Goal: Task Accomplishment & Management: Manage account settings

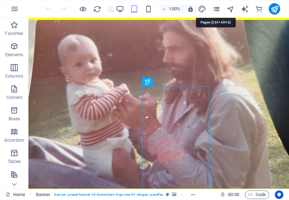
click at [0, 0] on icon "pages" at bounding box center [0, 0] width 0 height 0
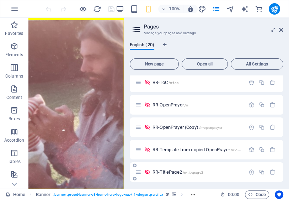
scroll to position [170, 0]
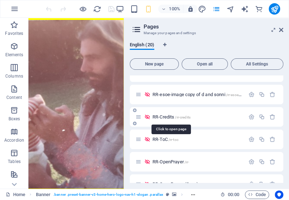
click at [170, 117] on span "RR-Credits /rr-credits" at bounding box center [172, 116] width 38 height 5
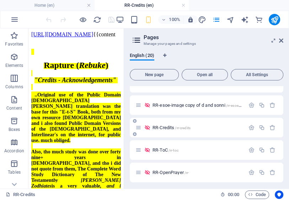
scroll to position [0, 0]
click at [0, 0] on h6 "100%" at bounding box center [0, 0] width 0 height 0
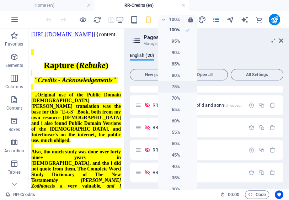
click at [173, 86] on h6 "75%" at bounding box center [171, 87] width 18 height 9
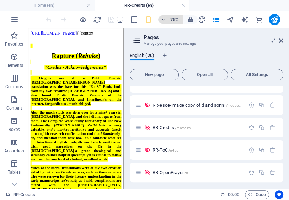
click at [0, 0] on h6 "75%" at bounding box center [0, 0] width 0 height 0
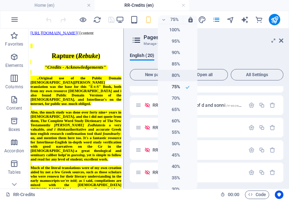
click at [176, 75] on h6 "80%" at bounding box center [171, 75] width 18 height 9
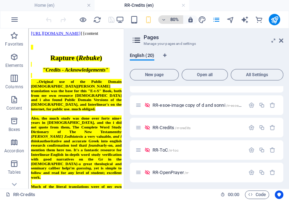
click at [0, 0] on h6 "80%" at bounding box center [0, 0] width 0 height 0
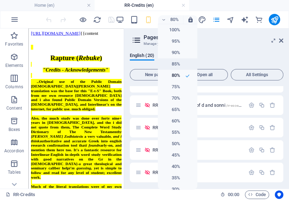
click at [0, 0] on h6 "85%" at bounding box center [0, 0] width 0 height 0
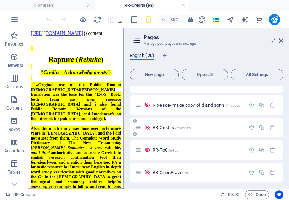
scroll to position [199, 0]
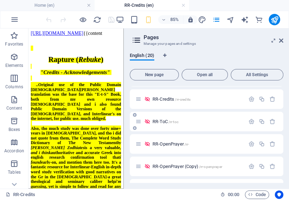
click at [166, 122] on span "RR-ToC /rr-toc" at bounding box center [166, 121] width 26 height 5
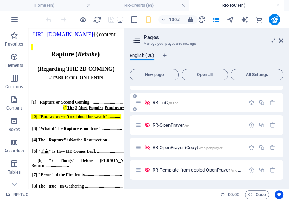
scroll to position [227, 0]
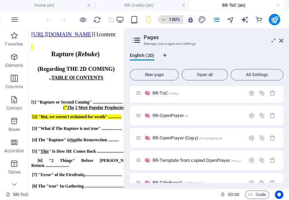
click at [0, 0] on h6 "100%" at bounding box center [0, 0] width 0 height 0
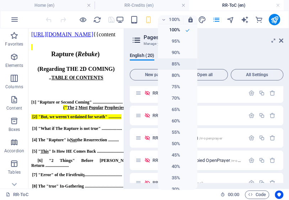
click at [0, 0] on h6 "85%" at bounding box center [0, 0] width 0 height 0
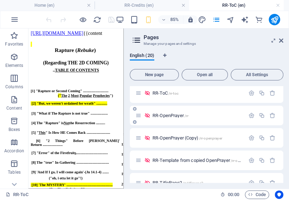
click at [0, 0] on span "RR-OpenPrayer /rr-" at bounding box center [0, 0] width 0 height 0
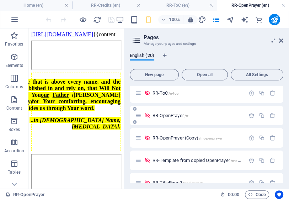
scroll to position [0, 0]
click at [0, 0] on h6 "100%" at bounding box center [0, 0] width 0 height 0
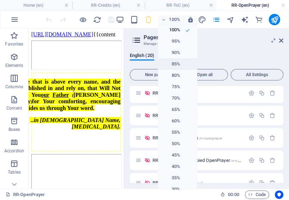
click at [0, 0] on h6 "85%" at bounding box center [0, 0] width 0 height 0
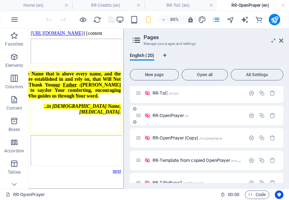
click at [0, 0] on span "RR-OpenPrayer /rr-" at bounding box center [0, 0] width 0 height 0
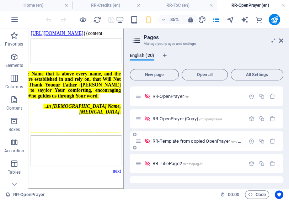
scroll to position [255, 0]
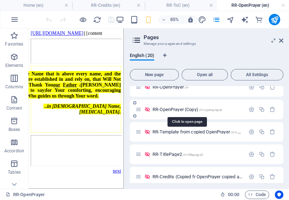
click at [0, 0] on span "RR-OpenPrayer (Copy) /rr-openprayer" at bounding box center [0, 0] width 0 height 0
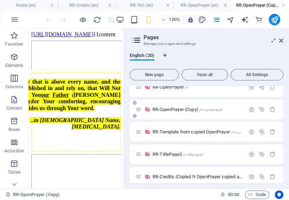
scroll to position [0, 0]
click at [0, 0] on span "RR-Template from copied OpenPrayer /rr-openprayer-wascopy" at bounding box center [0, 0] width 0 height 0
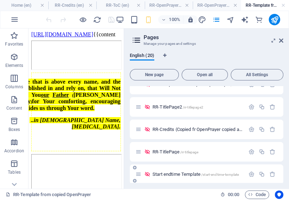
scroll to position [295, 0]
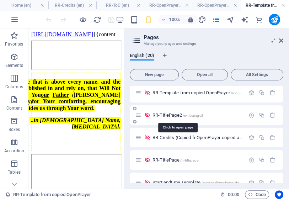
click at [0, 0] on span "RR-TitlePage2 /rr-titlepage2" at bounding box center [0, 0] width 0 height 0
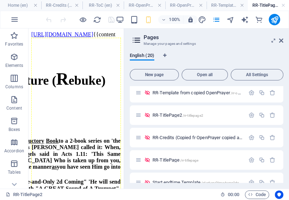
scroll to position [0, 0]
click at [175, 20] on h6 "100%" at bounding box center [174, 19] width 11 height 9
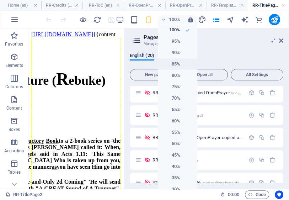
click at [179, 65] on li "85%" at bounding box center [177, 63] width 39 height 11
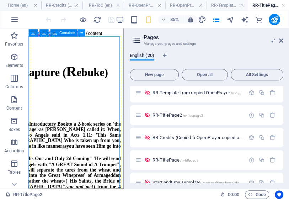
click at [0, 0] on icon at bounding box center [0, 0] width 0 height 0
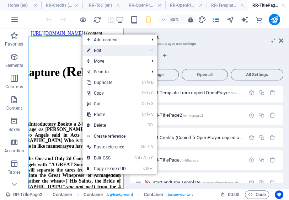
click at [0, 0] on link "⏎ Edit" at bounding box center [0, 0] width 0 height 0
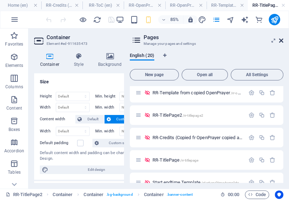
click at [0, 0] on icon at bounding box center [0, 0] width 0 height 0
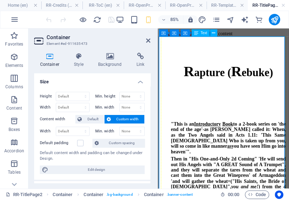
click at [178, 38] on div "R apture ( R ebuke) "This is an Introductory Book to a 2-book series on 'the en…" at bounding box center [235, 38] width 147 height 0
click at [213, 32] on icon at bounding box center [213, 33] width 3 height 6
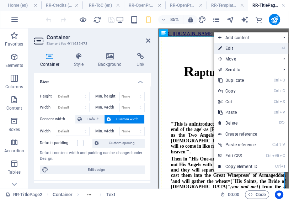
click at [231, 48] on link "⏎ Edit" at bounding box center [238, 48] width 48 height 11
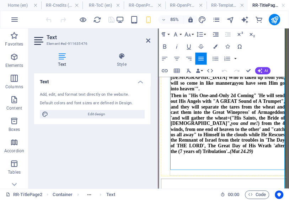
scroll to position [150, 0]
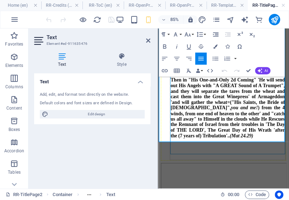
drag, startPoint x: 173, startPoint y: 104, endPoint x: 264, endPoint y: 146, distance: 100.6
click at [264, 146] on strong "R apture ( R ebuke) "This is an Introductory Book to a 2-book series on 'the en…" at bounding box center [240, 70] width 134 height 200
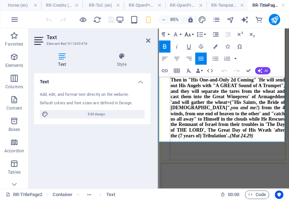
click at [188, 35] on icon "button" at bounding box center [187, 34] width 7 height 7
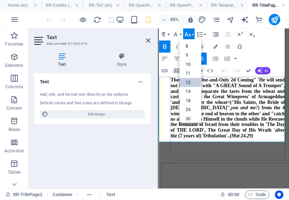
click at [191, 81] on link "12" at bounding box center [190, 82] width 22 height 9
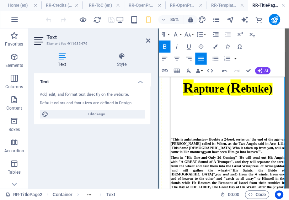
scroll to position [28, 0]
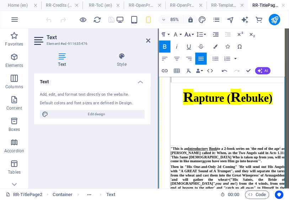
click at [192, 36] on button "Font Size" at bounding box center [188, 34] width 11 height 12
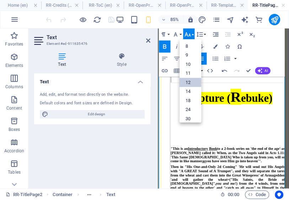
scroll to position [51, 0]
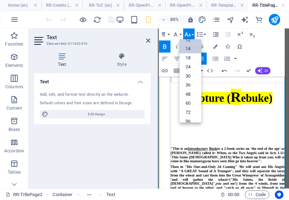
click at [194, 49] on link "14" at bounding box center [190, 48] width 22 height 9
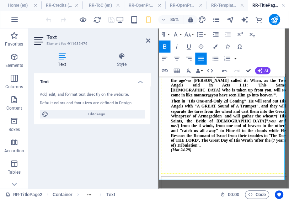
scroll to position [43, 0]
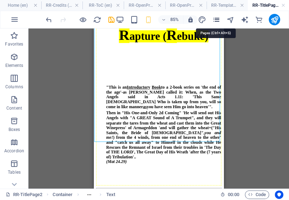
click at [216, 19] on icon "pages" at bounding box center [216, 20] width 8 height 8
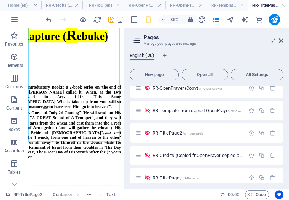
scroll to position [285, 0]
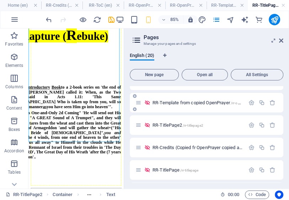
click at [134, 109] on icon at bounding box center [135, 109] width 4 height 4
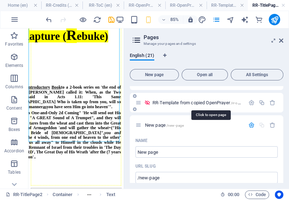
click at [176, 105] on span "RR-Template from copied OpenPrayer /rr-openprayer-wascopy" at bounding box center [211, 102] width 117 height 5
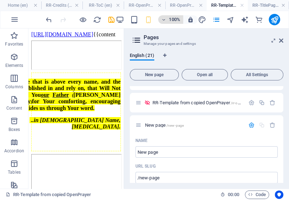
click at [173, 20] on h6 "100%" at bounding box center [174, 19] width 11 height 9
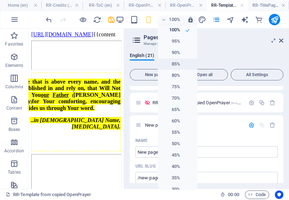
click at [177, 63] on h6 "85%" at bounding box center [171, 64] width 18 height 9
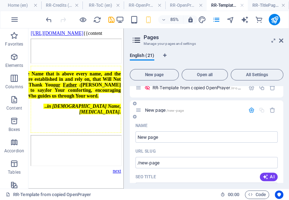
scroll to position [308, 0]
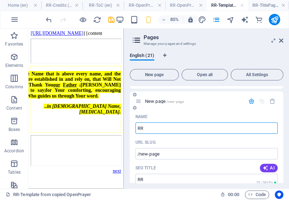
type input "RR-"
type input "/rr"
type input "RR-1"
type input "/rr-1"
type input "RR-1"
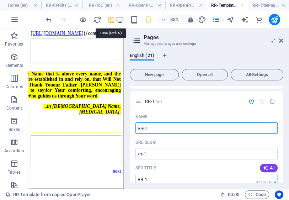
click at [112, 20] on icon "save" at bounding box center [111, 20] width 8 height 8
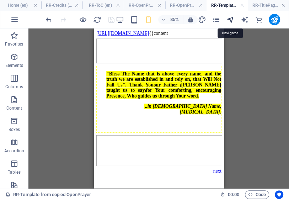
click at [231, 21] on icon "navigator" at bounding box center [231, 20] width 8 height 8
select select "17064135-en"
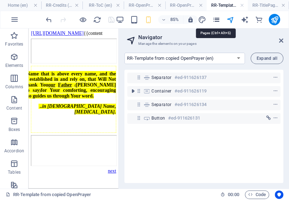
click at [217, 21] on icon "pages" at bounding box center [216, 20] width 8 height 8
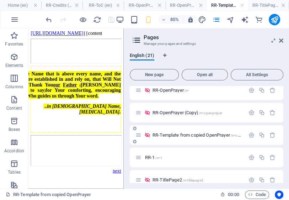
scroll to position [285, 0]
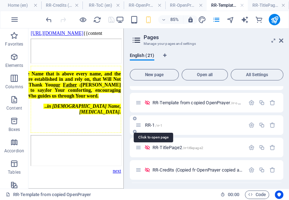
click at [151, 125] on span "RR-1 /rr-1" at bounding box center [153, 124] width 17 height 5
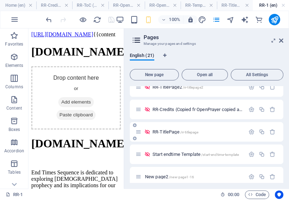
scroll to position [288, 0]
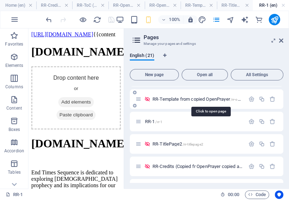
click at [189, 99] on span "RR-Template from copied OpenPrayer /rr-openprayer-wascopy" at bounding box center [211, 98] width 117 height 5
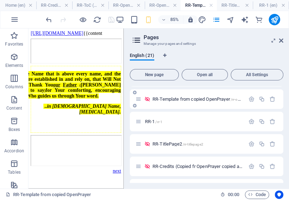
click at [203, 100] on span "RR-Template from copied OpenPrayer /rr-openprayer-wascopy" at bounding box center [211, 98] width 117 height 5
click at [150, 122] on span "RR-1 /rr-1" at bounding box center [153, 121] width 17 height 5
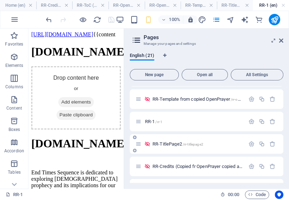
click at [178, 146] on span "RR-TitlePage2 /rr-titlepage2" at bounding box center [178, 143] width 51 height 5
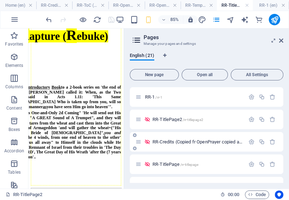
scroll to position [317, 0]
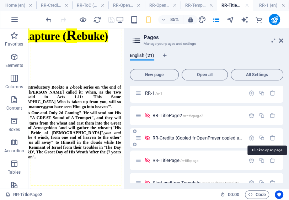
click at [190, 137] on span "RR-Credits (Copied fr OpenPrayer copied and made a new one from here) (Copy) /r…" at bounding box center [279, 137] width 253 height 5
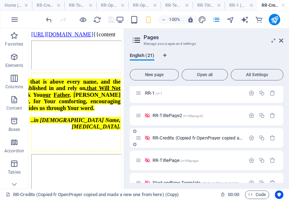
scroll to position [374, 0]
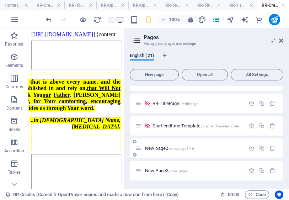
click at [164, 149] on span "New page2 /new-page1-16" at bounding box center [169, 148] width 49 height 5
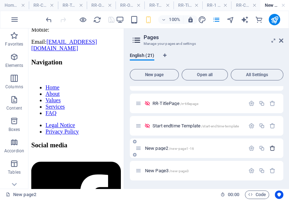
click at [271, 148] on icon "button" at bounding box center [273, 148] width 6 height 6
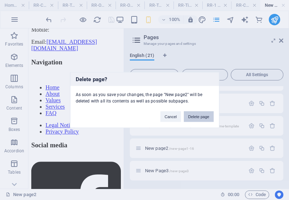
click at [207, 117] on button "Delete page" at bounding box center [199, 116] width 30 height 11
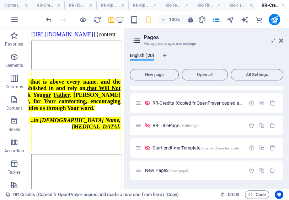
scroll to position [351, 0]
click at [167, 171] on span "New Page3 /new-page3" at bounding box center [167, 170] width 44 height 5
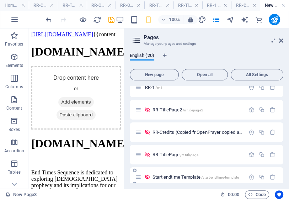
scroll to position [0, 0]
click at [271, 176] on icon "button" at bounding box center [273, 177] width 6 height 6
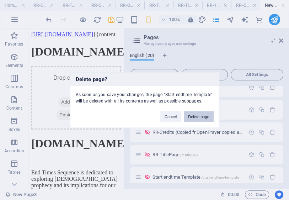
click at [202, 115] on button "Delete page" at bounding box center [199, 116] width 30 height 11
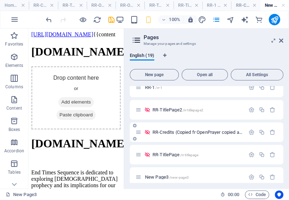
scroll to position [265, 0]
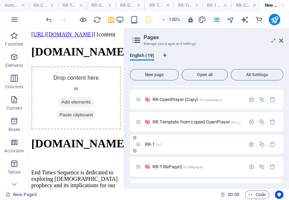
click at [152, 144] on span "RR-1 /rr-1" at bounding box center [153, 144] width 17 height 5
click at [218, 123] on span "RR-Template from copied OpenPrayer /rr-openprayer-wascopy" at bounding box center [211, 121] width 117 height 5
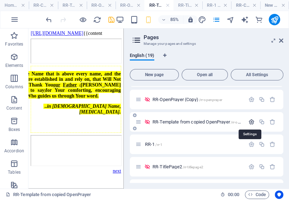
click at [250, 120] on icon "button" at bounding box center [252, 122] width 6 height 6
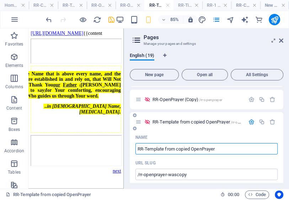
drag, startPoint x: 145, startPoint y: 149, endPoint x: 231, endPoint y: 154, distance: 86.2
click at [231, 154] on input "RR-Template from copied OpenPrayer" at bounding box center [207, 148] width 142 height 11
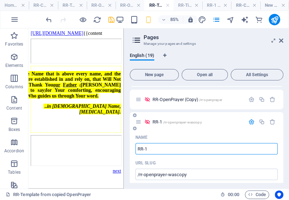
drag, startPoint x: 146, startPoint y: 149, endPoint x: 208, endPoint y: 149, distance: 61.5
click at [210, 147] on input "RR-1" at bounding box center [207, 148] width 142 height 11
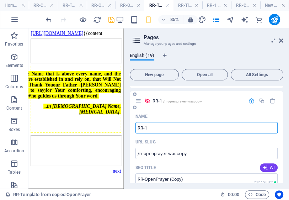
scroll to position [294, 0]
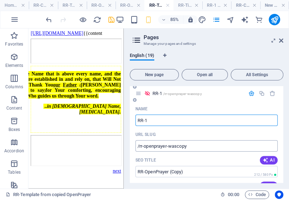
type input "RR-1"
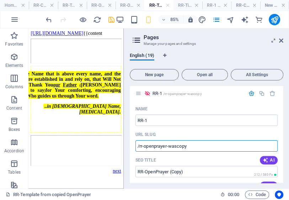
drag, startPoint x: 189, startPoint y: 147, endPoint x: 129, endPoint y: 153, distance: 60.4
click at [129, 153] on div "English (19) New page Open all All Settings Home / EntryPage-Template use: home…" at bounding box center [206, 118] width 165 height 142
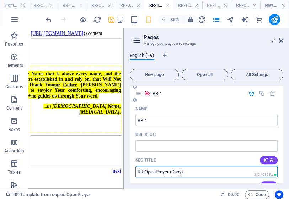
drag, startPoint x: 175, startPoint y: 166, endPoint x: 131, endPoint y: 174, distance: 44.9
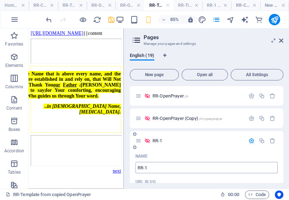
scroll to position [237, 0]
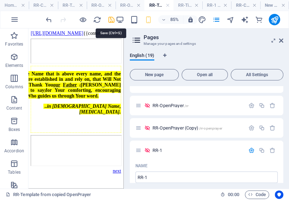
drag, startPoint x: 110, startPoint y: 20, endPoint x: 29, endPoint y: 3, distance: 82.8
click at [110, 20] on icon "save" at bounding box center [111, 20] width 8 height 8
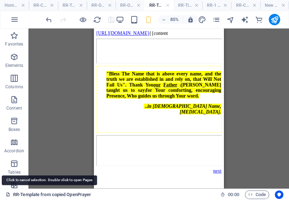
click at [74, 195] on link "RR-Template from copied OpenPrayer" at bounding box center [48, 194] width 85 height 9
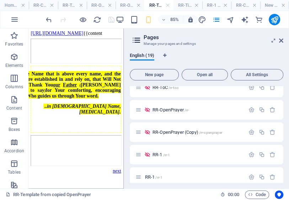
scroll to position [256, 0]
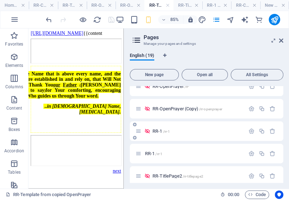
click at [157, 131] on span "RR-1 /rr-1" at bounding box center [161, 130] width 17 height 5
click at [155, 131] on span "RR-1 /rr-1" at bounding box center [161, 130] width 17 height 5
click at [149, 154] on span "RR-1 /rr-1" at bounding box center [153, 153] width 17 height 5
drag, startPoint x: 157, startPoint y: 132, endPoint x: 155, endPoint y: 136, distance: 5.1
click at [157, 132] on span "RR-1 /rr-1" at bounding box center [161, 130] width 17 height 5
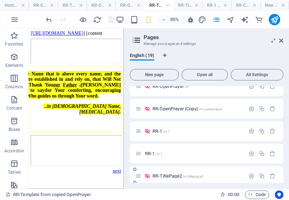
click at [173, 176] on span "RR-TitlePage2 /rr-titlepage2" at bounding box center [178, 175] width 51 height 5
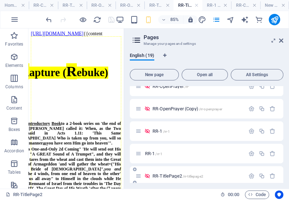
scroll to position [9, 0]
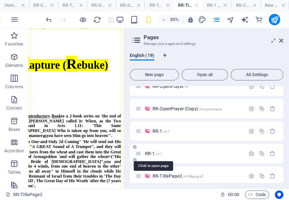
click at [150, 154] on span "RR-1 /rr-1" at bounding box center [153, 153] width 17 height 5
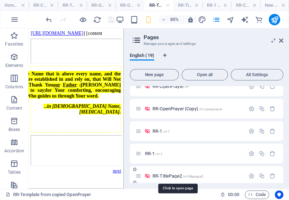
click at [158, 176] on span "RR-TitlePage2 /rr-titlepage2" at bounding box center [178, 175] width 51 height 5
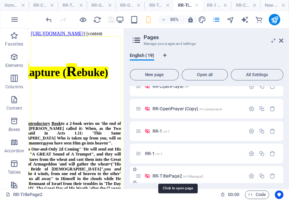
scroll to position [9, 0]
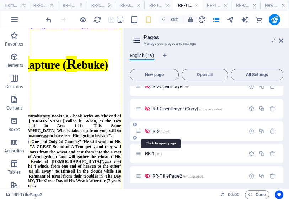
click at [158, 131] on span "RR-1 /rr-1" at bounding box center [161, 130] width 17 height 5
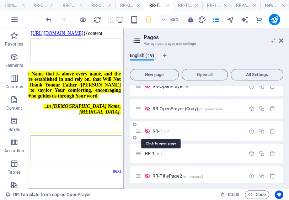
scroll to position [0, 0]
drag, startPoint x: 164, startPoint y: 76, endPoint x: 151, endPoint y: 153, distance: 78.3
click at [151, 153] on span "RR-1 /rr-1" at bounding box center [153, 153] width 17 height 5
click at [156, 132] on span "RR-1 /rr-1" at bounding box center [161, 130] width 17 height 5
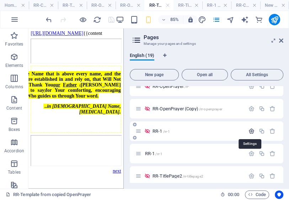
click at [250, 131] on icon "button" at bounding box center [252, 131] width 6 height 6
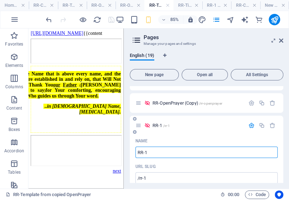
scroll to position [256, 0]
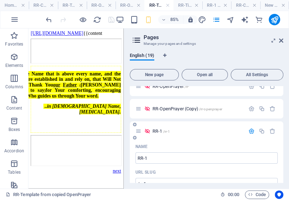
click at [250, 131] on icon "button" at bounding box center [252, 131] width 6 height 6
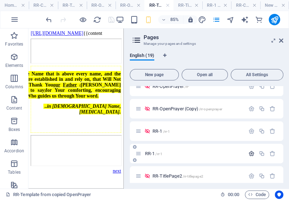
click at [250, 153] on icon "button" at bounding box center [252, 153] width 6 height 6
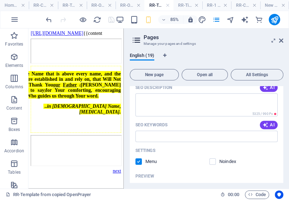
scroll to position [430, 0]
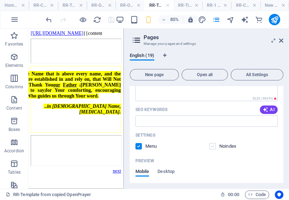
click at [212, 147] on label at bounding box center [213, 146] width 6 height 6
click at [0, 0] on input "checkbox" at bounding box center [0, 0] width 0 height 0
click at [139, 146] on label at bounding box center [139, 146] width 6 height 6
click at [0, 0] on input "checkbox" at bounding box center [0, 0] width 0 height 0
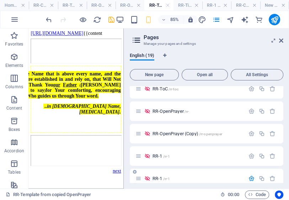
scroll to position [231, 0]
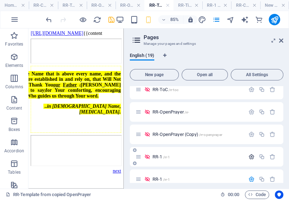
click at [249, 156] on icon "button" at bounding box center [252, 157] width 6 height 6
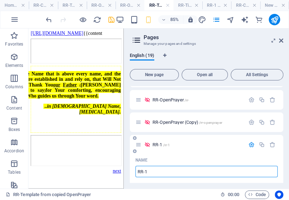
scroll to position [237, 0]
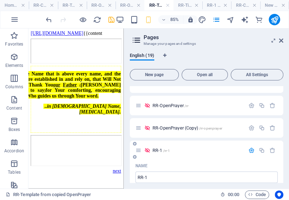
click at [251, 152] on icon "button" at bounding box center [252, 150] width 6 height 6
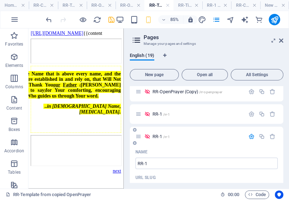
scroll to position [294, 0]
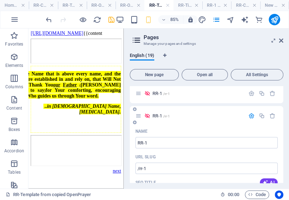
click at [252, 116] on icon "button" at bounding box center [252, 116] width 6 height 6
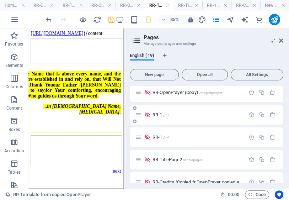
scroll to position [265, 0]
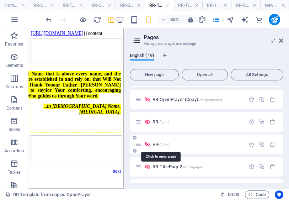
click at [161, 144] on span "RR-1 /rr-1" at bounding box center [161, 144] width 17 height 5
click at [250, 144] on icon "button" at bounding box center [252, 144] width 6 height 6
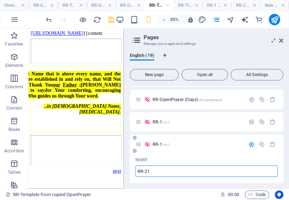
type input "RR-2"
type input "/rr-21"
type input "RR-2"
type input "/rr-2"
type input "RR-2"
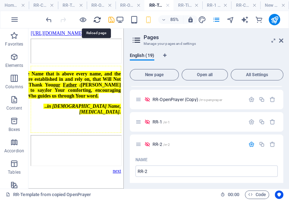
click at [97, 19] on icon "reload" at bounding box center [97, 20] width 8 height 8
click at [282, 38] on icon at bounding box center [281, 41] width 4 height 6
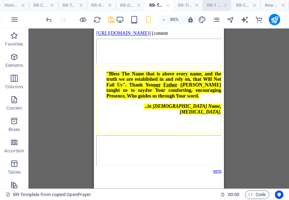
drag, startPoint x: 239, startPoint y: 5, endPoint x: 211, endPoint y: 2, distance: 28.6
click at [23, 6] on link at bounding box center [23, 5] width 4 height 7
click at [216, 5] on h4 "RR-1 (en)" at bounding box center [216, 5] width 29 height 8
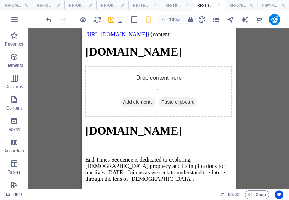
click at [220, 5] on link at bounding box center [219, 5] width 4 height 7
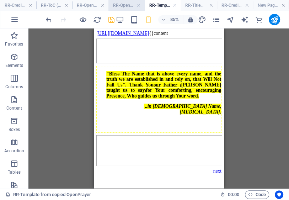
click at [126, 5] on h4 "RR-OpenPrayer (Copy) (en)" at bounding box center [127, 5] width 36 height 8
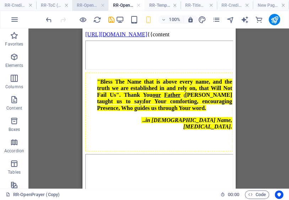
click at [88, 5] on h4 "RR-OpenPrayer (en)" at bounding box center [90, 5] width 36 height 8
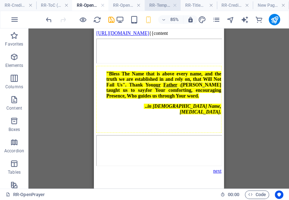
click at [164, 5] on h4 "RR-Template from copied OpenPrayer (en)" at bounding box center [163, 5] width 36 height 8
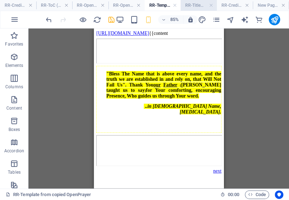
click at [200, 5] on h4 "RR-TitlePage2 (en)" at bounding box center [199, 5] width 36 height 8
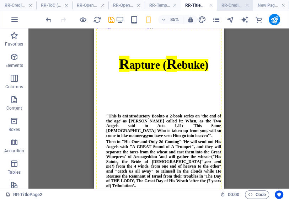
click at [231, 5] on h4 "RR-Credits (Copied fr OpenPrayer copied and made a new one from here) (Copy) (e…" at bounding box center [235, 5] width 36 height 8
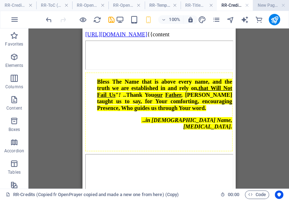
click at [266, 7] on h4 "New Page3 (en)" at bounding box center [271, 5] width 36 height 8
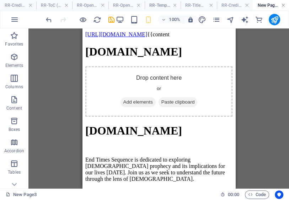
click at [284, 6] on link at bounding box center [283, 5] width 4 height 7
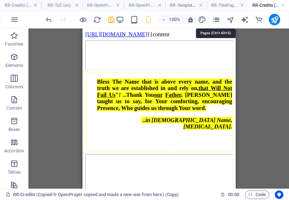
click at [217, 18] on icon "pages" at bounding box center [216, 20] width 8 height 8
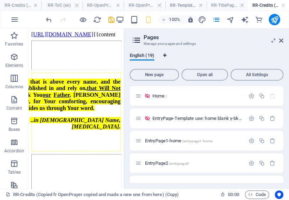
click at [164, 56] on icon "Language Tabs" at bounding box center [164, 55] width 3 height 4
select select "41"
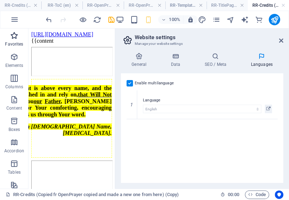
click at [11, 45] on p "Favorites" at bounding box center [14, 44] width 18 height 6
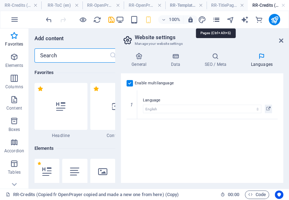
click at [216, 18] on icon "pages" at bounding box center [216, 20] width 8 height 8
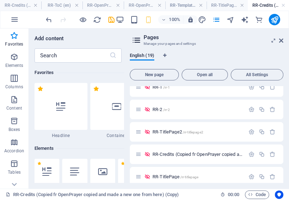
scroll to position [243, 0]
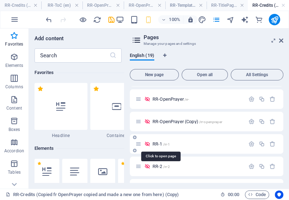
click at [157, 144] on span "RR-1 /rr-1" at bounding box center [161, 143] width 17 height 5
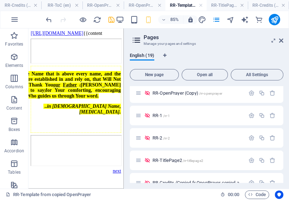
scroll to position [329, 0]
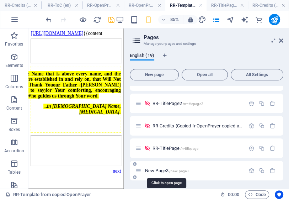
click at [159, 171] on span "New Page3 /new-page3" at bounding box center [167, 170] width 44 height 5
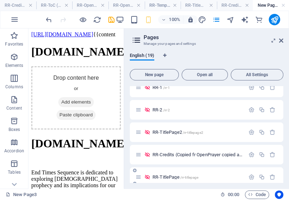
scroll to position [0, 0]
click at [273, 176] on icon "button" at bounding box center [273, 177] width 6 height 6
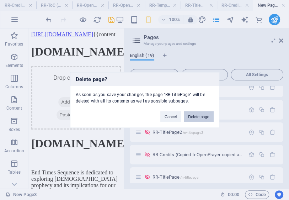
click at [202, 116] on button "Delete page" at bounding box center [199, 116] width 30 height 11
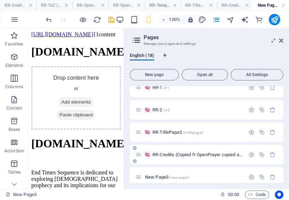
click at [172, 154] on span "RR-Credits (Copied fr OpenPrayer copied and made a new one from here) (Copy) /r…" at bounding box center [279, 154] width 253 height 5
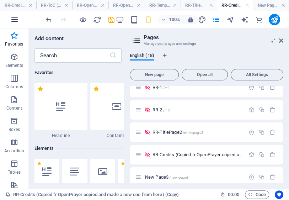
click at [18, 18] on icon "button" at bounding box center [14, 19] width 9 height 9
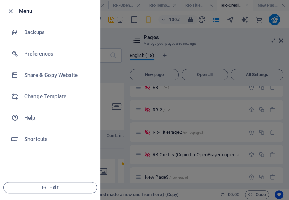
click at [27, 12] on h6 "Menu" at bounding box center [56, 11] width 75 height 9
click at [28, 11] on h6 "Menu" at bounding box center [56, 11] width 75 height 9
click at [10, 9] on icon "button" at bounding box center [10, 11] width 8 height 8
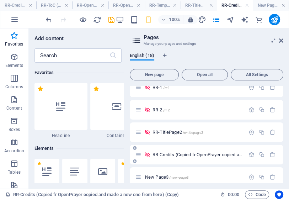
click at [178, 156] on span "RR-Credits (Copied fr OpenPrayer copied and made a new one from here) (Copy) /r…" at bounding box center [279, 154] width 253 height 5
click at [282, 41] on icon at bounding box center [281, 41] width 4 height 6
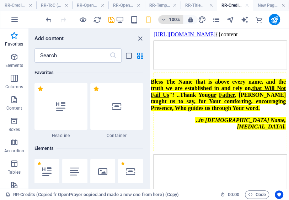
click at [178, 20] on h6 "100%" at bounding box center [174, 19] width 11 height 9
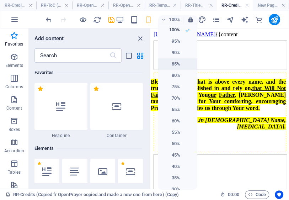
click at [177, 64] on h6 "85%" at bounding box center [171, 64] width 18 height 9
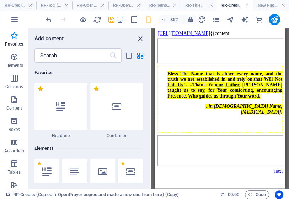
click at [142, 38] on icon "close panel" at bounding box center [140, 39] width 8 height 8
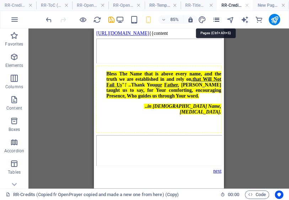
click at [217, 17] on icon "pages" at bounding box center [216, 20] width 8 height 8
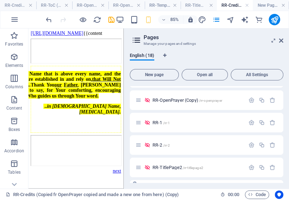
scroll to position [285, 0]
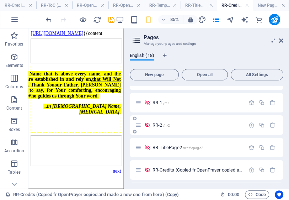
click at [159, 124] on span "RR-2 /rr-2" at bounding box center [161, 124] width 17 height 5
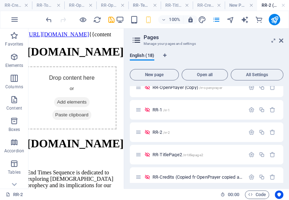
scroll to position [0, 0]
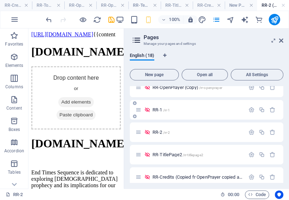
click at [157, 108] on span "RR-1 /rr-1" at bounding box center [161, 109] width 17 height 5
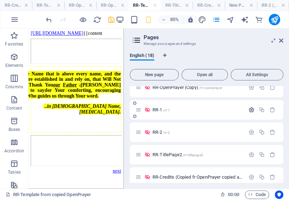
click at [251, 107] on icon "button" at bounding box center [252, 110] width 6 height 6
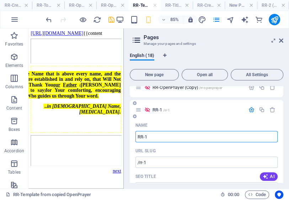
type input "RR-1"
drag, startPoint x: 185, startPoint y: 136, endPoint x: 126, endPoint y: 133, distance: 58.8
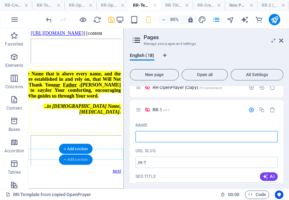
type input "/"
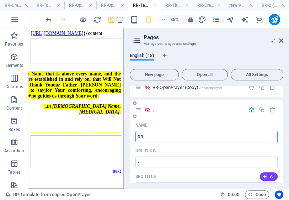
type input "RR-"
type input "/rr"
type input "RR"
type input "RR-1"
type input "/rr-1"
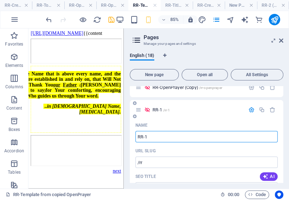
type input "RR-1"
click at [168, 110] on span "/rr-1" at bounding box center [166, 110] width 7 height 4
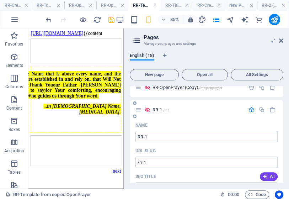
click at [157, 109] on span "RR-1 /rr-1" at bounding box center [161, 109] width 17 height 5
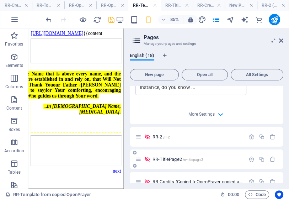
scroll to position [591, 0]
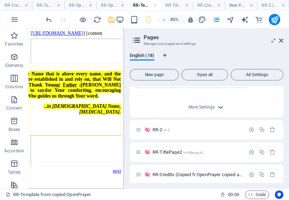
click at [219, 103] on icon "button" at bounding box center [221, 107] width 8 height 8
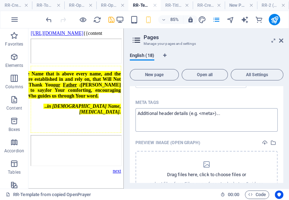
click at [211, 112] on textarea "Meta tags ​" at bounding box center [207, 119] width 142 height 23
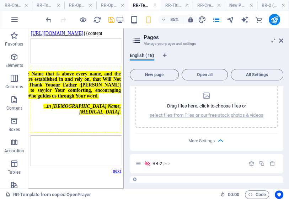
scroll to position [676, 0]
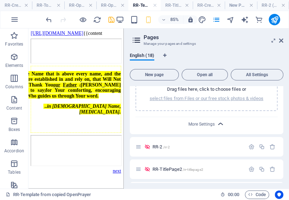
click at [220, 120] on icon "button" at bounding box center [221, 124] width 8 height 8
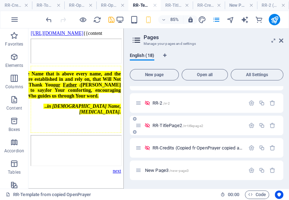
scroll to position [610, 0]
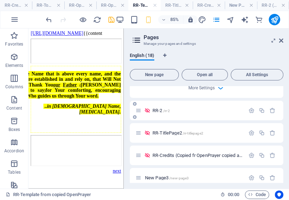
click at [159, 108] on span "RR-2 /rr-2" at bounding box center [161, 110] width 17 height 5
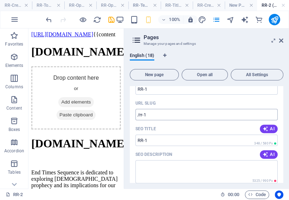
scroll to position [268, 0]
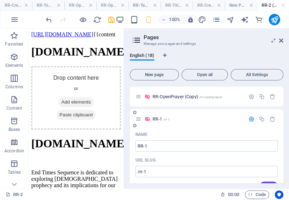
click at [249, 118] on icon "button" at bounding box center [252, 119] width 6 height 6
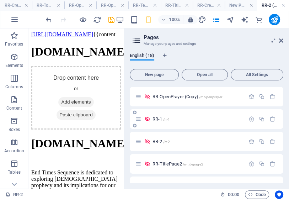
click at [159, 119] on span "RR-1 /rr-1" at bounding box center [161, 118] width 17 height 5
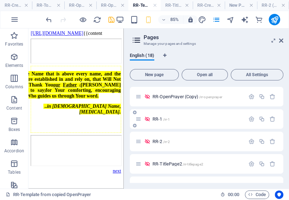
click at [158, 120] on span "RR-1 /rr-1" at bounding box center [161, 118] width 17 height 5
click at [260, 118] on icon "button" at bounding box center [262, 119] width 6 height 6
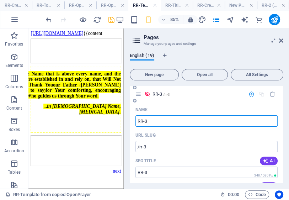
scroll to position [325, 0]
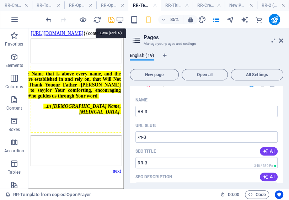
drag, startPoint x: 112, startPoint y: 18, endPoint x: 121, endPoint y: 151, distance: 132.7
click at [112, 18] on icon "save" at bounding box center [111, 20] width 8 height 8
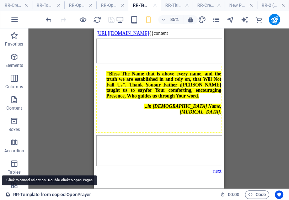
click at [35, 194] on link "RR-Template from copied OpenPrayer" at bounding box center [48, 194] width 85 height 9
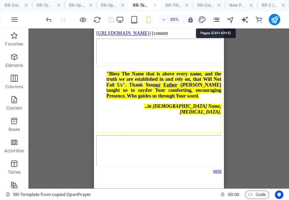
click at [218, 18] on icon "pages" at bounding box center [216, 20] width 8 height 8
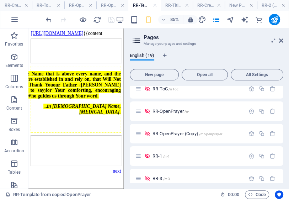
scroll to position [256, 0]
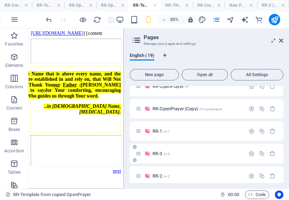
click at [156, 152] on span "RR-3 /rr-3" at bounding box center [161, 153] width 17 height 5
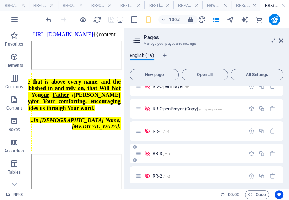
scroll to position [0, 0]
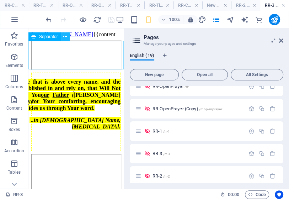
click at [66, 36] on icon at bounding box center [65, 36] width 4 height 7
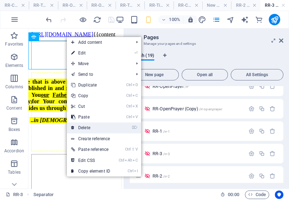
click at [79, 129] on link "⌦ Delete" at bounding box center [91, 127] width 48 height 11
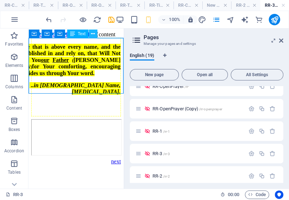
click at [94, 33] on icon at bounding box center [93, 33] width 4 height 7
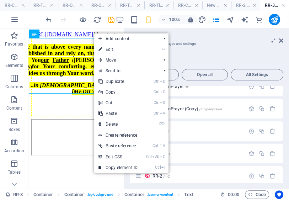
click at [110, 52] on link "⏎ Edit" at bounding box center [118, 49] width 48 height 11
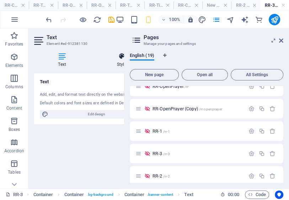
scroll to position [0, 34]
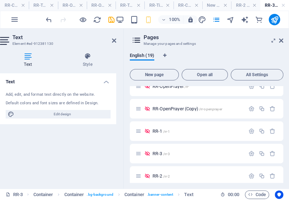
click at [282, 37] on header "Pages Manage your pages and settings" at bounding box center [207, 37] width 152 height 18
click at [281, 42] on icon at bounding box center [281, 41] width 4 height 6
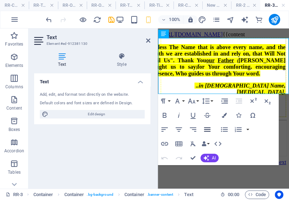
scroll to position [0, 0]
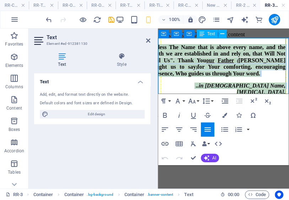
drag, startPoint x: 159, startPoint y: 43, endPoint x: 289, endPoint y: 86, distance: 136.1
click at [286, 86] on td ""Bless The Name that is above every name, and the truth we are established in a…" at bounding box center [218, 77] width 135 height 79
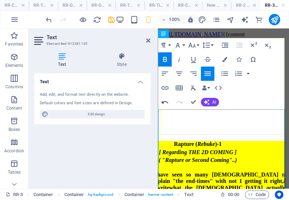
click at [164, 101] on icon "button" at bounding box center [165, 102] width 9 height 9
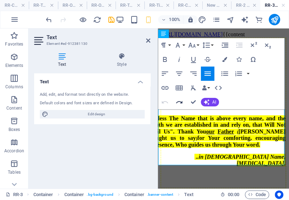
click at [179, 102] on icon "button" at bounding box center [179, 102] width 9 height 9
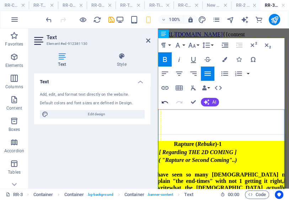
click at [165, 103] on icon "button" at bounding box center [165, 102] width 9 height 9
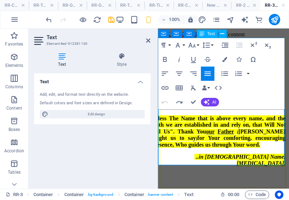
click at [207, 171] on div at bounding box center [218, 174] width 134 height 7
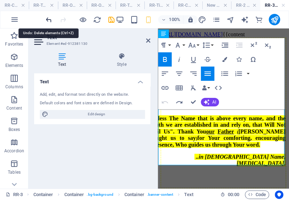
click at [50, 20] on icon "undo" at bounding box center [49, 20] width 8 height 8
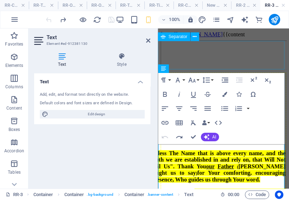
click at [169, 49] on div at bounding box center [224, 55] width 126 height 29
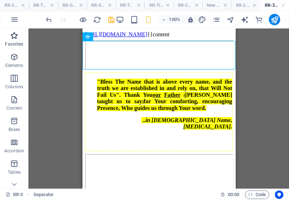
click at [14, 39] on icon "button" at bounding box center [14, 35] width 9 height 9
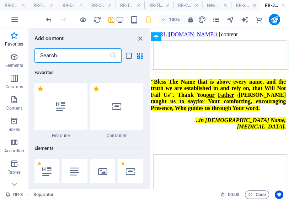
click at [115, 114] on div at bounding box center [116, 106] width 53 height 47
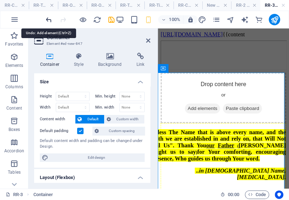
click at [48, 21] on icon "undo" at bounding box center [49, 20] width 8 height 8
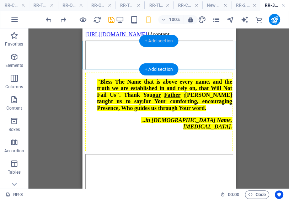
click at [161, 40] on div "+ Add section" at bounding box center [158, 41] width 39 height 12
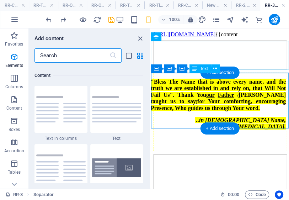
scroll to position [1244, 0]
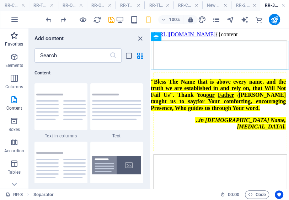
click at [14, 44] on p "Favorites" at bounding box center [14, 44] width 18 height 6
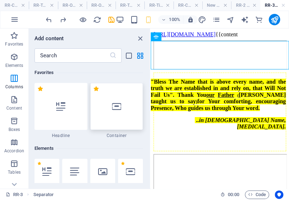
scroll to position [0, 0]
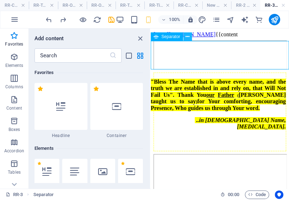
click at [188, 37] on icon at bounding box center [188, 36] width 4 height 7
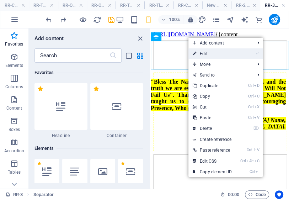
click at [211, 53] on link "⏎ Edit" at bounding box center [213, 53] width 48 height 11
select select "%"
select select "px"
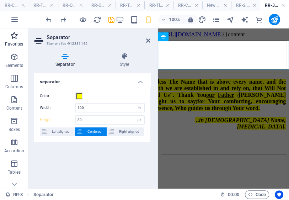
click at [14, 32] on icon "button" at bounding box center [14, 35] width 9 height 9
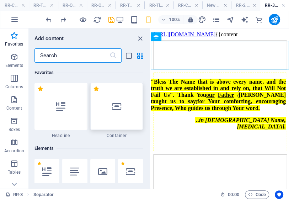
click at [118, 111] on div at bounding box center [116, 106] width 53 height 47
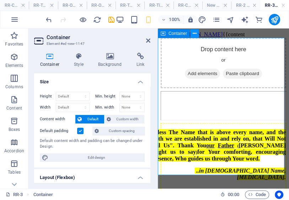
click at [195, 33] on icon at bounding box center [195, 33] width 4 height 7
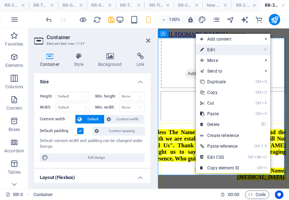
click at [210, 51] on link "⏎ Edit" at bounding box center [220, 49] width 48 height 11
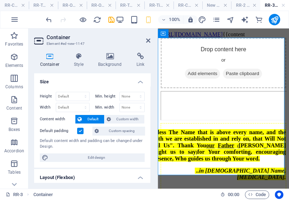
click at [81, 130] on label at bounding box center [80, 131] width 6 height 6
click at [0, 0] on input "Default padding" at bounding box center [0, 0] width 0 height 0
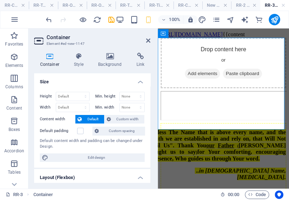
click at [86, 118] on span "Default" at bounding box center [93, 119] width 18 height 9
click at [196, 35] on icon at bounding box center [195, 33] width 4 height 7
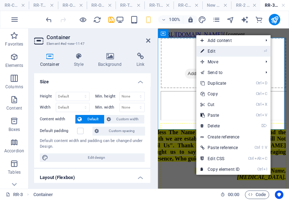
click at [212, 52] on link "⏎ Edit" at bounding box center [220, 51] width 48 height 11
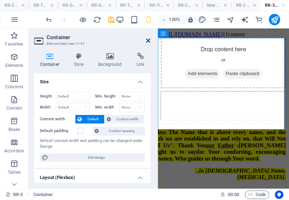
click at [149, 40] on icon at bounding box center [148, 41] width 4 height 6
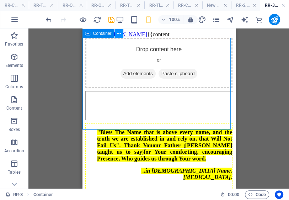
click at [117, 34] on icon at bounding box center [119, 33] width 4 height 7
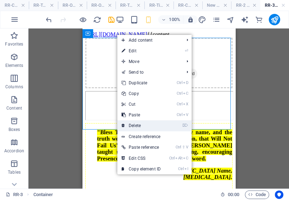
click at [136, 125] on link "⌦ Delete" at bounding box center [141, 125] width 48 height 11
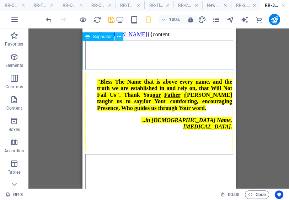
click at [120, 37] on icon at bounding box center [119, 36] width 4 height 7
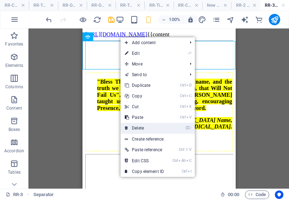
click at [141, 128] on link "⌦ Delete" at bounding box center [145, 128] width 48 height 11
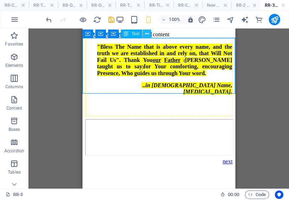
click at [147, 33] on icon at bounding box center [147, 33] width 4 height 7
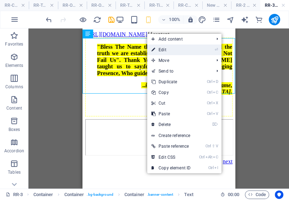
click at [164, 51] on link "⏎ Edit" at bounding box center [171, 49] width 48 height 11
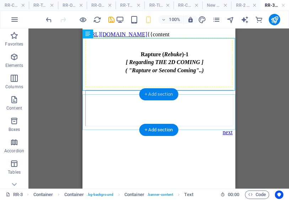
click at [153, 92] on div "+ Add section" at bounding box center [158, 94] width 39 height 12
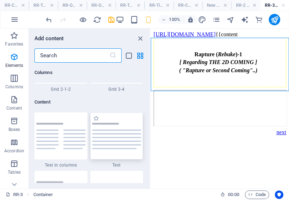
scroll to position [1244, 0]
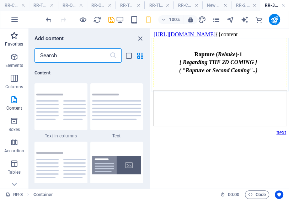
click at [17, 37] on icon "button" at bounding box center [14, 35] width 9 height 9
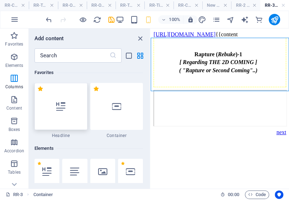
scroll to position [0, 0]
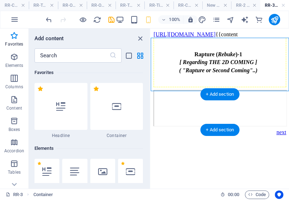
click at [200, 105] on div at bounding box center [220, 108] width 133 height 36
click at [219, 97] on div "+ Add section" at bounding box center [219, 94] width 39 height 12
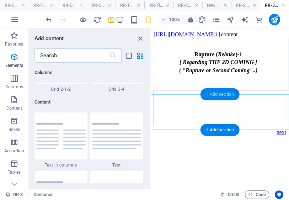
scroll to position [1244, 0]
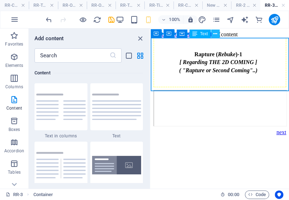
click at [218, 33] on button at bounding box center [215, 34] width 9 height 9
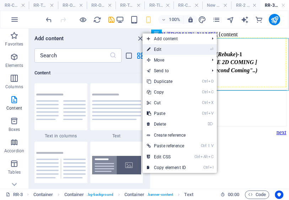
click at [157, 50] on link "⏎ Edit" at bounding box center [167, 49] width 48 height 11
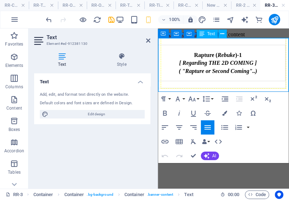
click at [226, 88] on div at bounding box center [217, 84] width 135 height 6
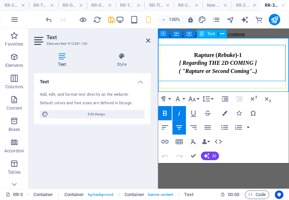
click at [264, 72] on div "( "Rapture or Second Coming"..)" at bounding box center [218, 71] width 134 height 6
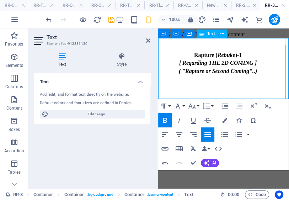
click at [225, 86] on div "Rapture ( Rebuke )-1 [ Regarding THE 2D COMING ] ( "Rapture or Second Coming"..…" at bounding box center [218, 71] width 134 height 53
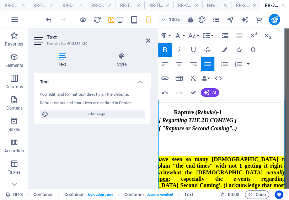
scroll to position [0, 0]
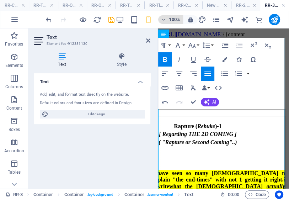
click at [178, 20] on h6 "100%" at bounding box center [174, 19] width 11 height 9
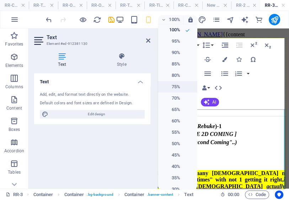
drag, startPoint x: 176, startPoint y: 65, endPoint x: 173, endPoint y: 87, distance: 22.2
click at [176, 65] on h6 "85%" at bounding box center [171, 64] width 18 height 9
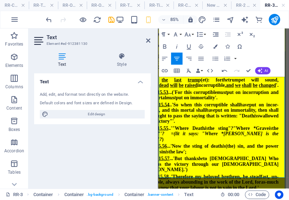
scroll to position [276, 0]
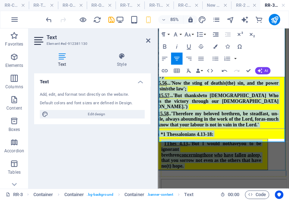
drag, startPoint x: 159, startPoint y: 122, endPoint x: 222, endPoint y: 156, distance: 71.3
click at [222, 156] on td "Rapture ( Rebuke )-1 [ Regarding THE 2D COMING ] ( "Rapture or Second Coming"..…" at bounding box center [220, 10] width 176 height 383
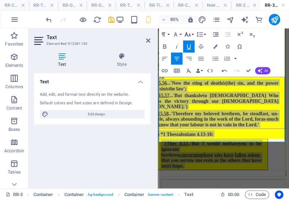
click at [190, 34] on icon "button" at bounding box center [187, 34] width 6 height 4
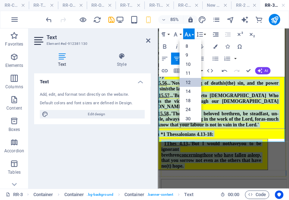
click at [188, 83] on link "12" at bounding box center [190, 82] width 22 height 9
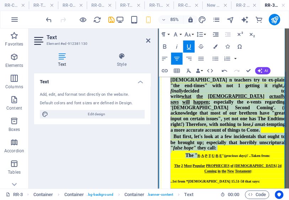
scroll to position [20, 0]
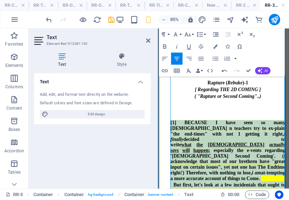
drag, startPoint x: 201, startPoint y: 212, endPoint x: 165, endPoint y: 134, distance: 86.1
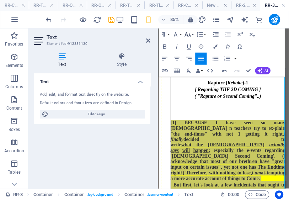
click at [188, 35] on icon "button" at bounding box center [187, 34] width 7 height 7
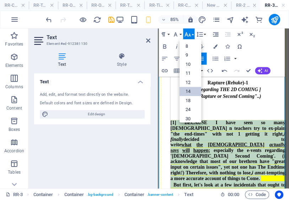
click at [189, 94] on link "14" at bounding box center [190, 91] width 22 height 9
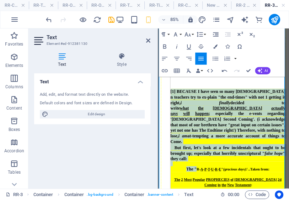
scroll to position [48, 0]
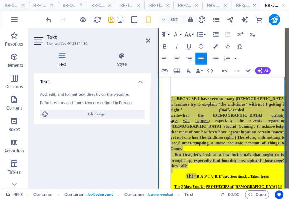
click at [189, 34] on icon "button" at bounding box center [187, 34] width 7 height 7
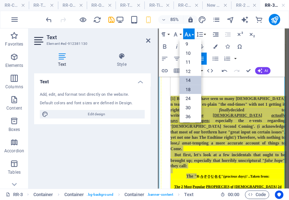
scroll to position [0, 0]
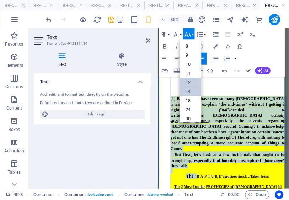
click at [190, 84] on link "12" at bounding box center [190, 82] width 22 height 9
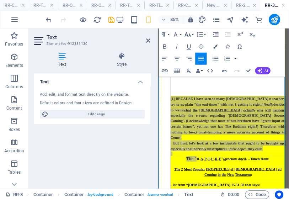
click at [190, 35] on icon "button" at bounding box center [187, 34] width 7 height 7
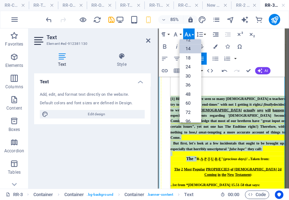
click at [190, 49] on link "14" at bounding box center [190, 48] width 22 height 9
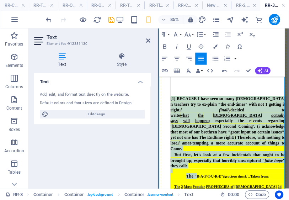
click at [212, 141] on span "[1] BECAUSE I have seen so many [DEMOGRAPHIC_DATA] n teachers try to ex-plain "…" at bounding box center [240, 141] width 135 height 64
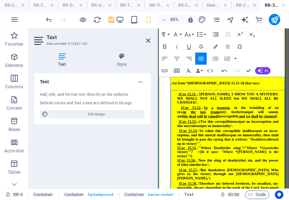
scroll to position [244, 0]
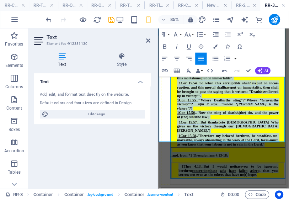
drag, startPoint x: 165, startPoint y: 105, endPoint x: 287, endPoint y: 152, distance: 130.2
click at [287, 152] on span "Rapture ( Rebuke )-1 [ Regarding THE 2D COMING ] ( "Rapture or Second Coming"..…" at bounding box center [240, 31] width 135 height 347
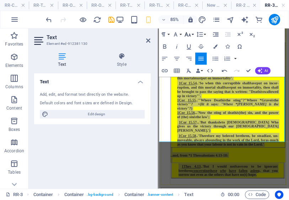
click at [190, 36] on icon "button" at bounding box center [187, 34] width 6 height 4
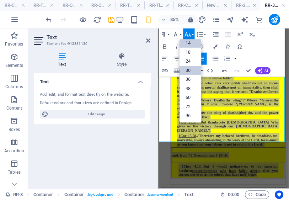
scroll to position [28, 0]
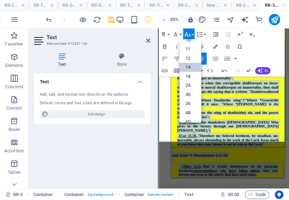
click at [189, 65] on link "14" at bounding box center [190, 67] width 22 height 9
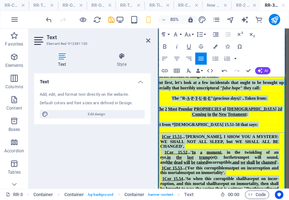
scroll to position [63, 0]
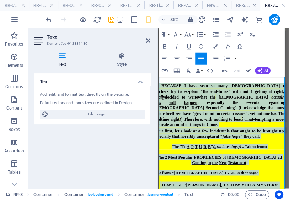
click at [289, 164] on div "The " R- A - P - T - U - R - E " (gracious days)! .. Taken from:" at bounding box center [230, 167] width 155 height 6
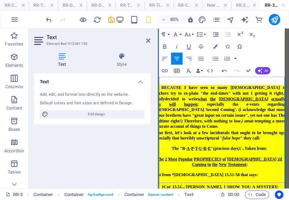
scroll to position [4, 0]
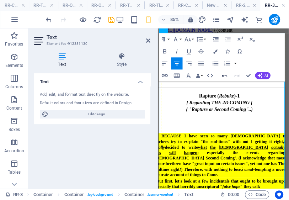
click at [224, 74] on icon "button" at bounding box center [224, 75] width 7 height 7
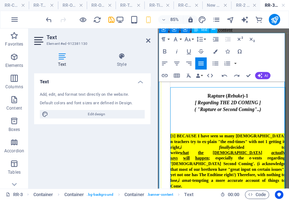
drag, startPoint x: 265, startPoint y: 110, endPoint x: 260, endPoint y: 115, distance: 7.8
click at [264, 109] on div "Rapture ( Rebuke )-1" at bounding box center [240, 108] width 135 height 6
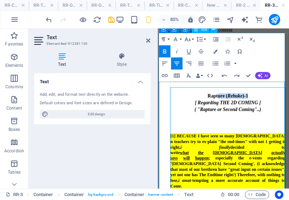
drag, startPoint x: 265, startPoint y: 109, endPoint x: 223, endPoint y: 106, distance: 41.8
click at [223, 106] on div "Rapture ( Rebuke )-1" at bounding box center [240, 108] width 135 height 6
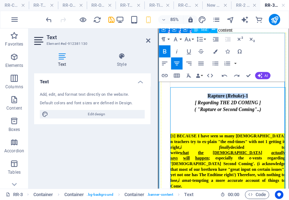
drag, startPoint x: 259, startPoint y: 107, endPoint x: 225, endPoint y: 105, distance: 34.6
click at [225, 105] on div "Rapture ( Rebuke )-1" at bounding box center [240, 108] width 135 height 6
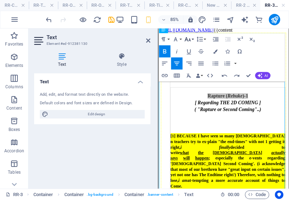
click at [189, 39] on icon "button" at bounding box center [187, 39] width 6 height 4
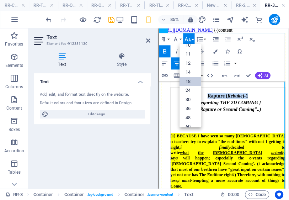
click at [191, 81] on link "18" at bounding box center [190, 81] width 22 height 9
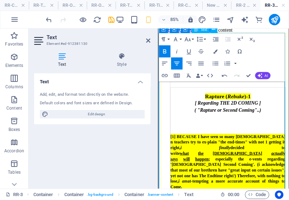
click at [213, 153] on span "[1] BECAUSE I have seen so many [DEMOGRAPHIC_DATA] n teachers try to ex-plain "…" at bounding box center [240, 185] width 135 height 64
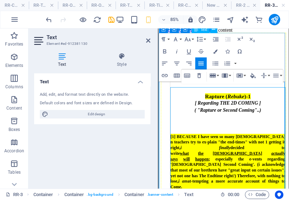
click at [235, 125] on em "( "Rapture or Second Coming"..)" at bounding box center [240, 125] width 78 height 6
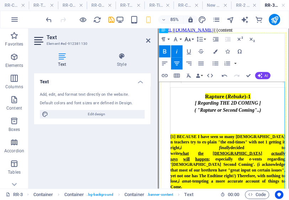
click at [189, 39] on icon "button" at bounding box center [187, 39] width 7 height 7
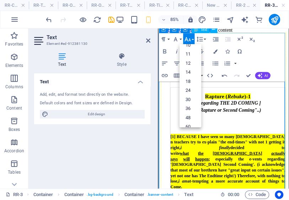
click at [237, 142] on div "Rapture ( Rebuke )-1 [ Regarding THE 2D COMING ] ( "Rapture or Second Coming"..…" at bounding box center [240, 125] width 135 height 54
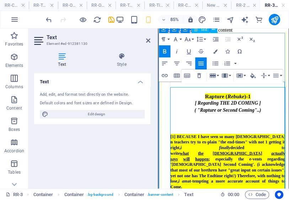
click at [280, 126] on div "( "Rapture or Second Coming"..)" at bounding box center [240, 125] width 135 height 6
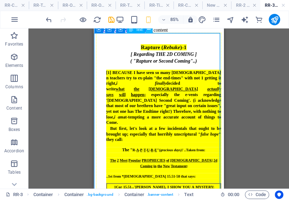
click at [149, 29] on icon at bounding box center [148, 29] width 3 height 6
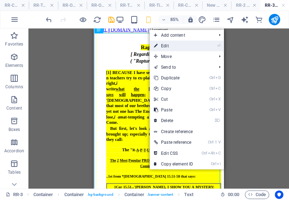
drag, startPoint x: 169, startPoint y: 44, endPoint x: 13, endPoint y: 19, distance: 157.9
click at [169, 44] on link "⏎ Edit" at bounding box center [174, 46] width 48 height 11
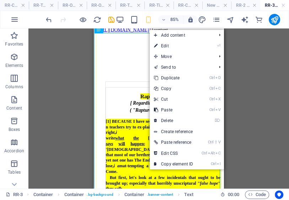
scroll to position [66, 0]
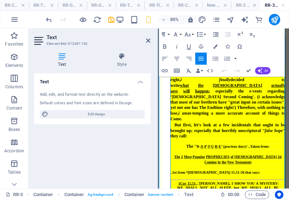
click at [195, 182] on div "Coming in the [DEMOGRAPHIC_DATA] :" at bounding box center [240, 185] width 135 height 6
click at [173, 139] on span "But first, let's look at a few incidentals that ought to be brought up; especia…" at bounding box center [240, 148] width 135 height 18
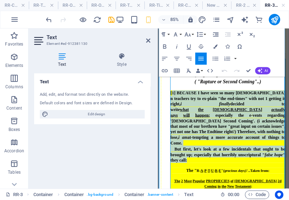
drag, startPoint x: 194, startPoint y: 173, endPoint x: 168, endPoint y: 110, distance: 67.9
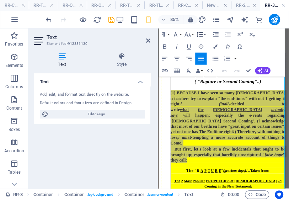
click at [201, 33] on icon "button" at bounding box center [199, 34] width 7 height 7
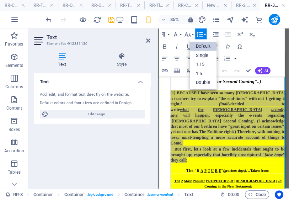
scroll to position [0, 0]
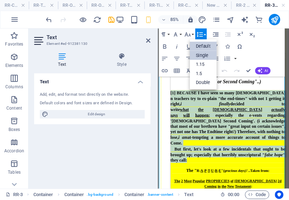
click at [206, 55] on link "Single" at bounding box center [203, 55] width 27 height 9
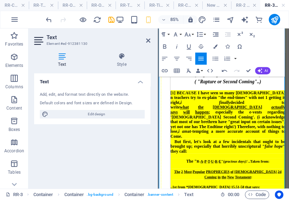
click at [215, 181] on div "The " R - A - P - T - U - R - E " (gracious days)! .. Taken from:" at bounding box center [240, 184] width 135 height 6
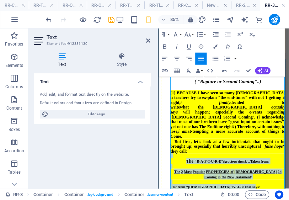
drag, startPoint x: 185, startPoint y: 162, endPoint x: 251, endPoint y: 205, distance: 78.2
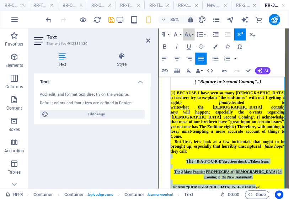
drag, startPoint x: 189, startPoint y: 34, endPoint x: 191, endPoint y: 42, distance: 8.5
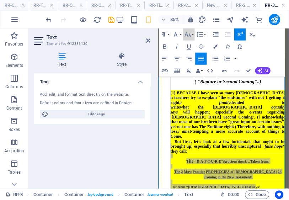
click at [189, 36] on icon "button" at bounding box center [187, 34] width 6 height 4
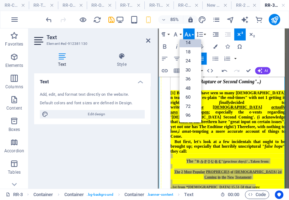
scroll to position [57, 0]
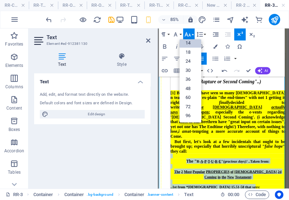
click at [191, 43] on link "14" at bounding box center [190, 43] width 22 height 9
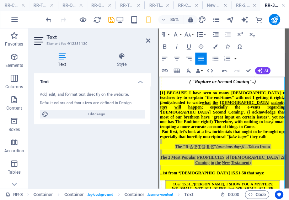
click at [202, 33] on icon "button" at bounding box center [199, 34] width 7 height 7
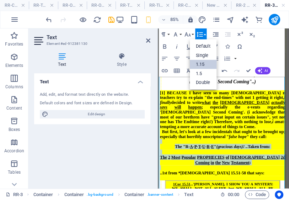
click at [207, 62] on link "1.15" at bounding box center [203, 64] width 27 height 9
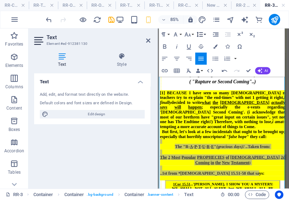
click at [201, 35] on icon "button" at bounding box center [199, 34] width 7 height 7
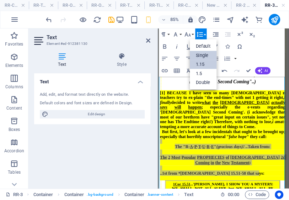
scroll to position [0, 0]
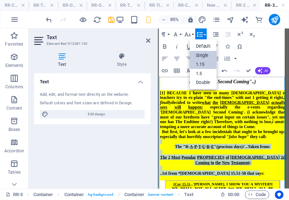
click at [202, 55] on link "Single" at bounding box center [203, 55] width 27 height 9
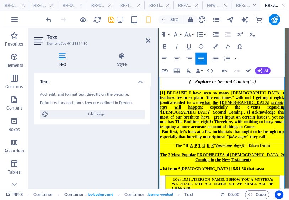
click at [245, 144] on div "[1] BECAUSE I have seen so many [DEMOGRAPHIC_DATA] n teachers try to ex-plain "…" at bounding box center [233, 124] width 147 height 46
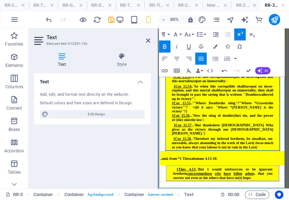
scroll to position [224, 0]
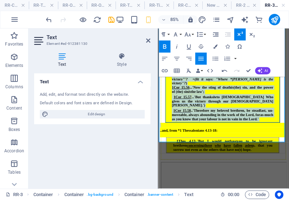
drag, startPoint x: 168, startPoint y: 156, endPoint x: 282, endPoint y: 123, distance: 119.5
click at [282, 123] on span "Rapture ( Rebuke )-1 [ Regarding THE 2D COMING ] ( "Rapture or Second Coming"..…" at bounding box center [233, 26] width 147 height 297
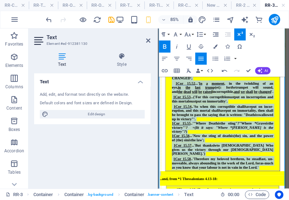
scroll to position [138, 0]
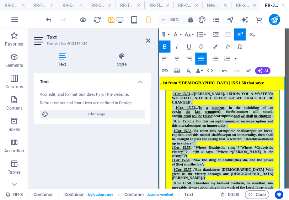
click at [169, 111] on div "1Cor 15.51 ...'Behold, I SHOW YOU A MYSTERY: WE SHALL NOT ALL SLEEP, but WE SHA…" at bounding box center [233, 162] width 133 height 122
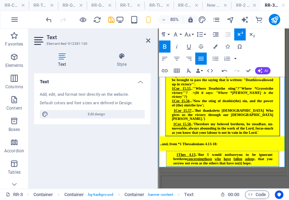
scroll to position [224, 0]
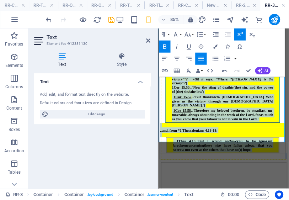
drag, startPoint x: 169, startPoint y: 111, endPoint x: 268, endPoint y: 155, distance: 108.9
click at [268, 155] on td "Rapture ( Rebuke )-1 [ Regarding THE 2D COMING ] ( "Rapture or Second Coming"..…" at bounding box center [233, 26] width 149 height 311
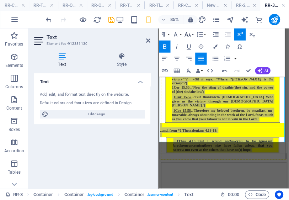
click at [189, 34] on icon "button" at bounding box center [187, 34] width 6 height 4
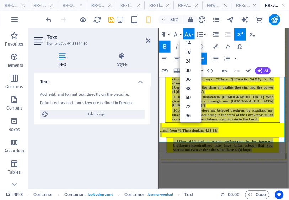
scroll to position [19, 0]
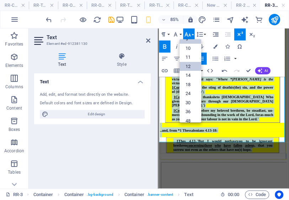
click at [189, 68] on link "12" at bounding box center [190, 66] width 22 height 9
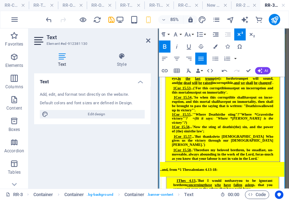
scroll to position [195, 0]
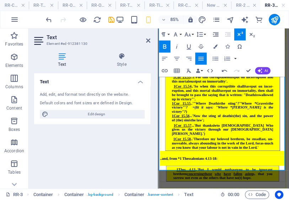
click at [273, 185] on div at bounding box center [233, 187] width 147 height 5
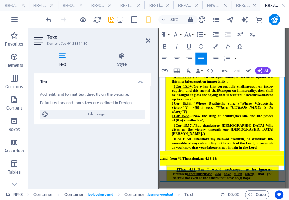
drag, startPoint x: 248, startPoint y: 165, endPoint x: 168, endPoint y: 164, distance: 80.0
click at [168, 178] on div "..and, from *1 Thessalonians 4.13-18:" at bounding box center [233, 181] width 147 height 6
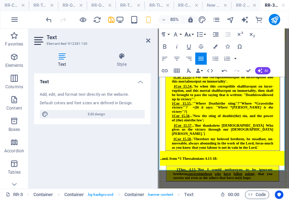
click at [185, 36] on icon "button" at bounding box center [187, 34] width 7 height 7
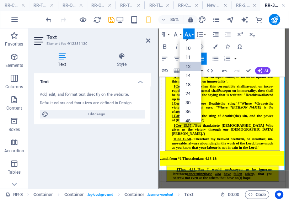
scroll to position [51, 0]
click at [193, 49] on link "14" at bounding box center [190, 48] width 22 height 9
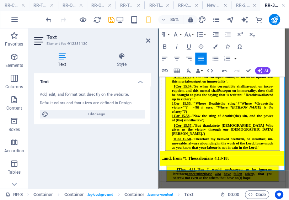
click at [232, 140] on span "1Cor 15.57 ...'But thanks be to [DEMOGRAPHIC_DATA] Who gives us the victory thr…" at bounding box center [233, 147] width 119 height 15
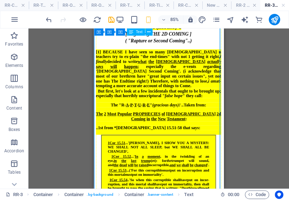
scroll to position [0, 0]
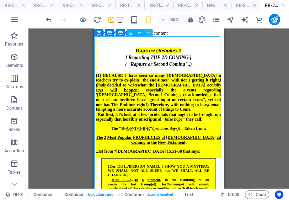
click at [149, 31] on icon at bounding box center [148, 33] width 3 height 6
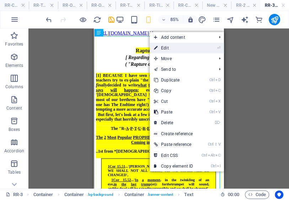
click at [164, 47] on link "⏎ Edit" at bounding box center [174, 48] width 48 height 11
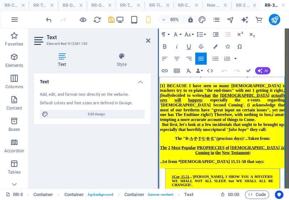
scroll to position [38, 0]
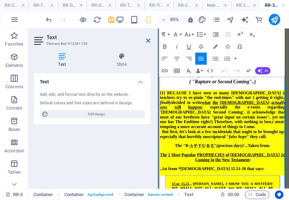
click at [265, 136] on span "[1] BECAUSE I have seen so many [DEMOGRAPHIC_DATA] n teachers try to ex-plain "…" at bounding box center [233, 123] width 147 height 45
click at [174, 142] on span "[1] BECAUSE I have seen so many [DEMOGRAPHIC_DATA] n teachers try to ex-plain "…" at bounding box center [233, 123] width 147 height 45
click at [175, 142] on span "[1] BECAUSE I have seen so many [DEMOGRAPHIC_DATA] n teachers try to ex-plain "…" at bounding box center [233, 123] width 147 height 45
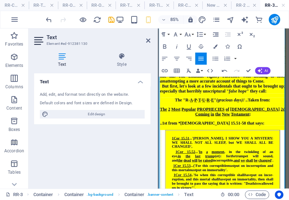
scroll to position [95, 0]
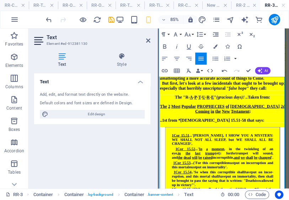
click at [267, 139] on div "..1st from *[DEMOGRAPHIC_DATA] 15.51-58 that says:" at bounding box center [233, 136] width 147 height 6
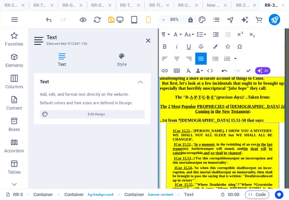
click at [224, 70] on icon "button" at bounding box center [224, 70] width 7 height 7
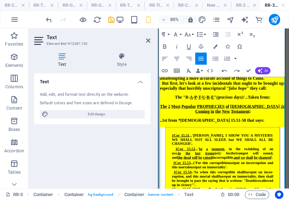
click at [174, 152] on u "1Cor 15.51" at bounding box center [184, 154] width 21 height 5
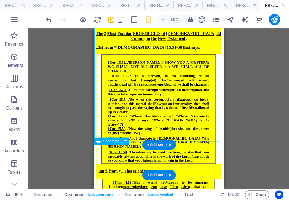
scroll to position [165, 0]
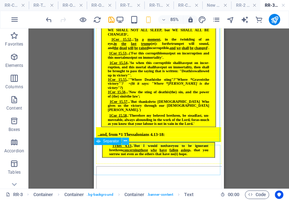
click at [125, 141] on icon at bounding box center [124, 141] width 3 height 6
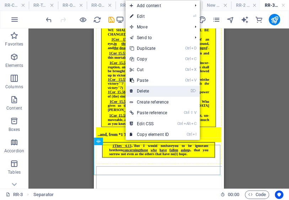
drag, startPoint x: 147, startPoint y: 90, endPoint x: 64, endPoint y: 85, distance: 83.7
click at [147, 90] on link "⌦ Delete" at bounding box center [150, 91] width 48 height 11
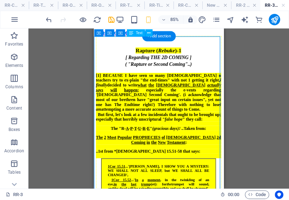
scroll to position [0, 0]
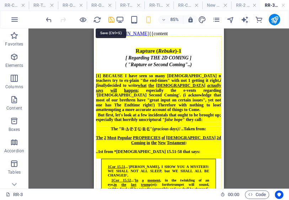
click at [112, 19] on icon "save" at bounding box center [111, 20] width 8 height 8
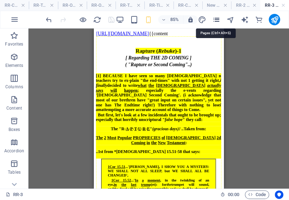
click at [216, 19] on icon "pages" at bounding box center [216, 20] width 8 height 8
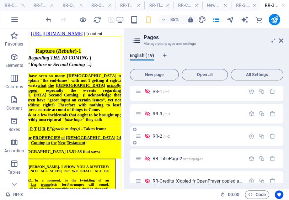
scroll to position [313, 0]
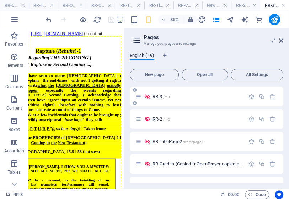
click at [158, 96] on span "RR-3 /rr-3" at bounding box center [161, 96] width 17 height 5
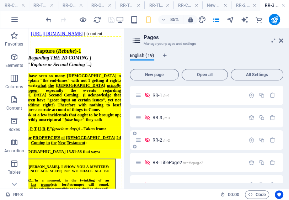
scroll to position [285, 0]
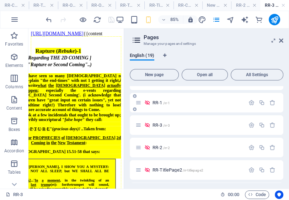
click at [158, 101] on span "RR-1 /rr-1" at bounding box center [161, 102] width 17 height 5
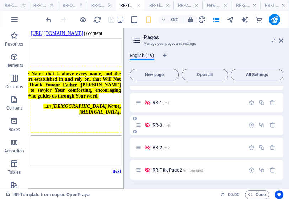
click at [159, 124] on span "RR-3 /rr-3" at bounding box center [161, 124] width 17 height 5
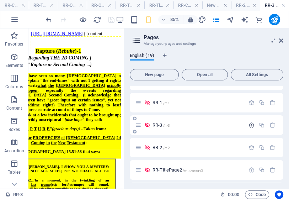
click at [252, 125] on icon "button" at bounding box center [252, 125] width 6 height 6
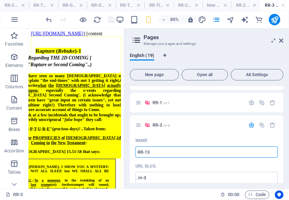
type input "RR-13"
type input "/rr-13"
type input "RR-13"
type input "RR-3"
type input "/rr-3"
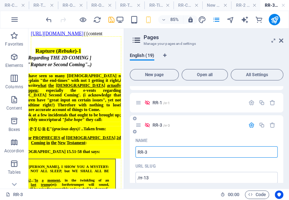
type input "RR-3"
click at [249, 101] on icon "button" at bounding box center [252, 103] width 6 height 6
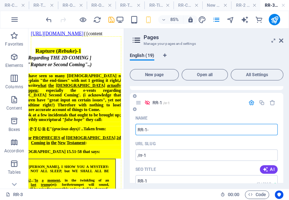
type input "RR-1-"
type input "RR-1-???"
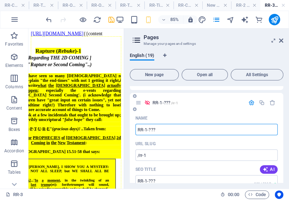
click at [214, 112] on div "RR-1-??? /rr-1" at bounding box center [207, 103] width 154 height 20
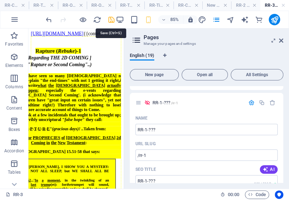
click at [110, 20] on icon "save" at bounding box center [111, 20] width 8 height 8
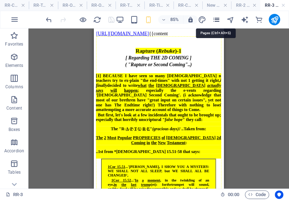
click at [217, 18] on icon "pages" at bounding box center [216, 20] width 8 height 8
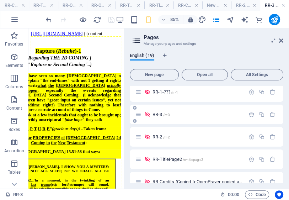
scroll to position [272, 0]
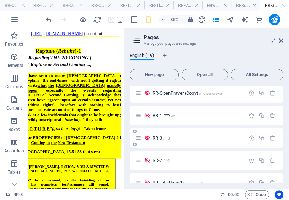
click at [159, 137] on span "RR-3 /rr-3" at bounding box center [161, 137] width 17 height 5
click at [249, 136] on icon "button" at bounding box center [252, 138] width 6 height 6
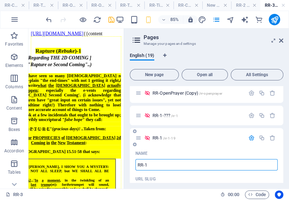
type input "RR-1"
type input "/rr-1-19"
type input "RR-1"
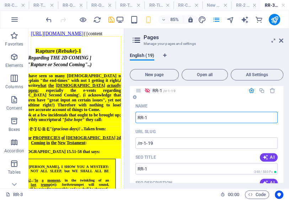
scroll to position [329, 0]
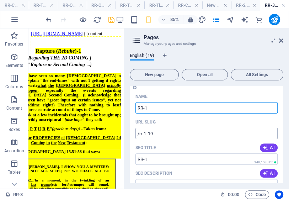
type input "RR-1"
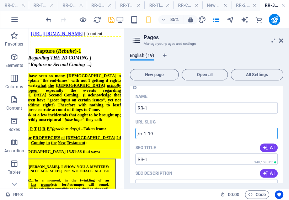
drag, startPoint x: 147, startPoint y: 134, endPoint x: 149, endPoint y: 140, distance: 6.4
click at [148, 135] on input "/rr-1-19" at bounding box center [207, 133] width 142 height 11
click at [196, 131] on input "/rr-1" at bounding box center [207, 133] width 142 height 11
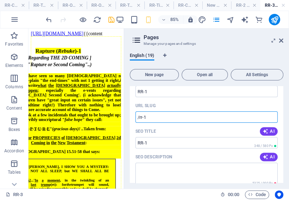
scroll to position [386, 0]
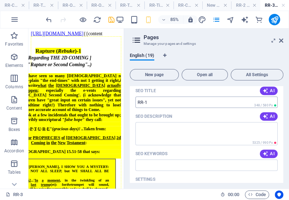
type input "/rr-1"
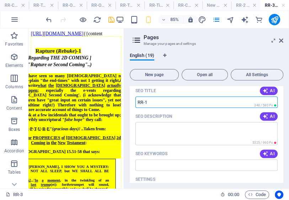
click at [153, 102] on input "RR-1" at bounding box center [207, 101] width 142 height 11
drag, startPoint x: 144, startPoint y: 102, endPoint x: 147, endPoint y: 107, distance: 5.1
click at [143, 102] on input "RR-1st Page" at bounding box center [207, 101] width 142 height 11
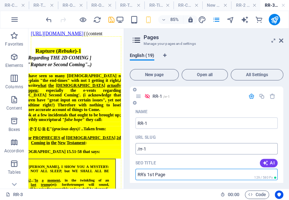
scroll to position [300, 0]
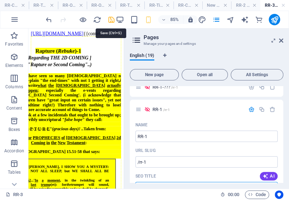
type input "RR's 1st Page"
click at [112, 19] on icon "save" at bounding box center [111, 20] width 8 height 8
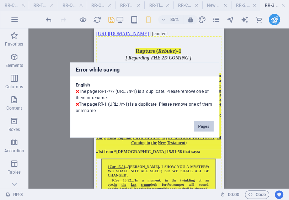
click at [203, 126] on button "Pages" at bounding box center [204, 126] width 20 height 11
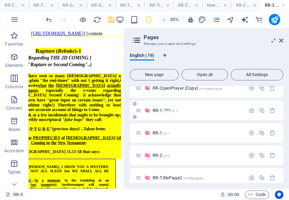
scroll to position [285, 0]
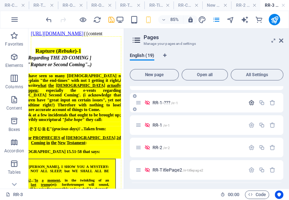
click at [251, 101] on icon "button" at bounding box center [252, 103] width 6 height 6
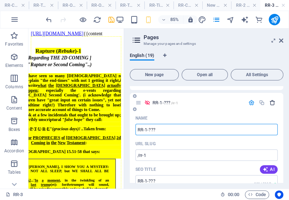
click at [273, 102] on icon "button" at bounding box center [273, 103] width 6 height 6
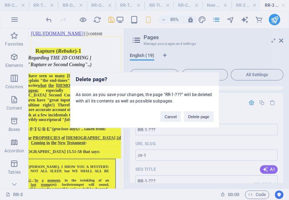
click at [202, 115] on button "Delete page" at bounding box center [199, 116] width 30 height 11
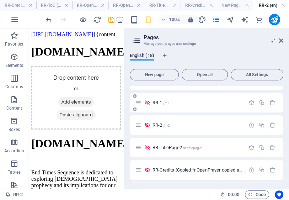
click at [159, 100] on div "RR-1 /rr-1" at bounding box center [191, 103] width 110 height 8
click at [157, 104] on span "RR-1 /rr-1" at bounding box center [161, 102] width 17 height 5
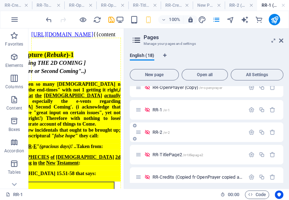
scroll to position [0, 0]
click at [175, 21] on h6 "100%" at bounding box center [174, 19] width 11 height 9
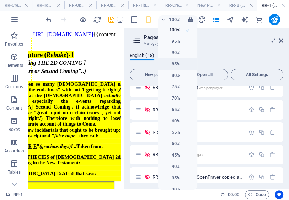
click at [174, 65] on h6 "85%" at bounding box center [171, 64] width 18 height 9
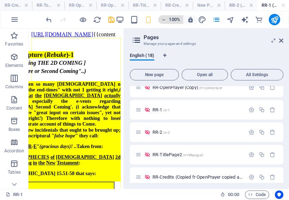
click at [176, 22] on h6 "100%" at bounding box center [174, 19] width 11 height 9
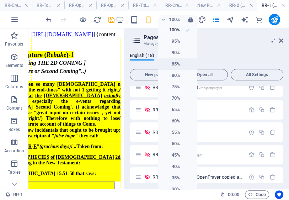
click at [175, 64] on h6 "85%" at bounding box center [171, 64] width 18 height 9
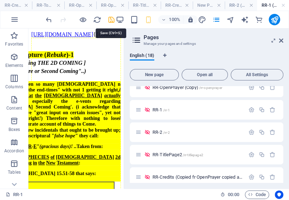
click at [111, 18] on icon "save" at bounding box center [111, 20] width 8 height 8
click at [155, 110] on span "RR-1 /rr-1" at bounding box center [161, 109] width 17 height 5
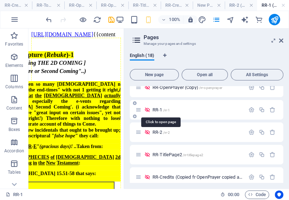
click at [158, 110] on span "RR-1 /rr-1" at bounding box center [161, 109] width 17 height 5
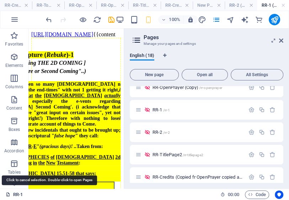
click at [19, 195] on link "RR-1" at bounding box center [14, 194] width 17 height 9
click at [20, 194] on link "RR-1" at bounding box center [14, 194] width 17 height 9
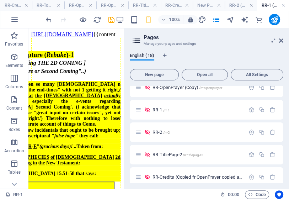
click at [266, 5] on h4 "RR-1 (en)" at bounding box center [273, 5] width 32 height 8
click at [218, 20] on icon "pages" at bounding box center [216, 20] width 8 height 8
drag, startPoint x: 218, startPoint y: 21, endPoint x: 222, endPoint y: 22, distance: 4.3
click at [220, 21] on icon "pages" at bounding box center [216, 20] width 8 height 8
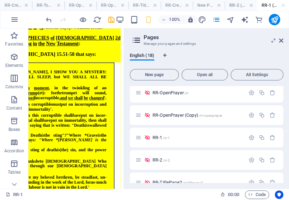
scroll to position [156, 0]
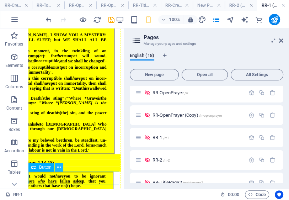
click at [59, 167] on icon at bounding box center [59, 167] width 4 height 7
click at [59, 166] on icon at bounding box center [59, 167] width 4 height 7
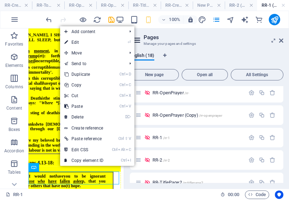
click at [78, 43] on link "⏎ Edit" at bounding box center [84, 42] width 48 height 11
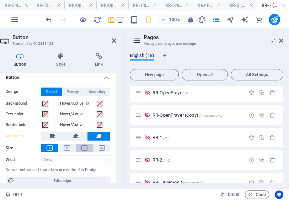
scroll to position [0, 0]
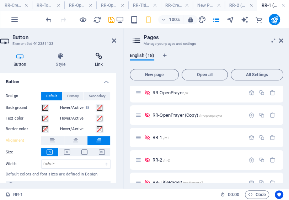
click at [99, 62] on h4 "Link" at bounding box center [98, 60] width 35 height 15
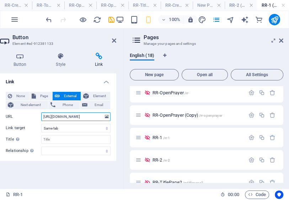
click at [78, 117] on input "[URL][DOMAIN_NAME]" at bounding box center [75, 116] width 69 height 9
type input "[URL][DOMAIN_NAME]"
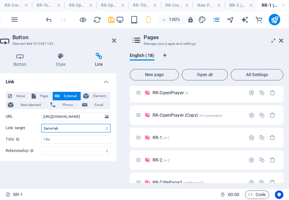
scroll to position [0, 0]
click at [105, 128] on select "New tab Same tab Overlay" at bounding box center [75, 128] width 69 height 9
click at [41, 124] on select "New tab Same tab Overlay" at bounding box center [75, 128] width 69 height 9
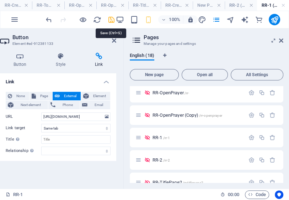
click at [111, 20] on icon "save" at bounding box center [111, 20] width 8 height 8
drag, startPoint x: 281, startPoint y: 39, endPoint x: 114, endPoint y: 26, distance: 167.0
click at [281, 39] on icon at bounding box center [281, 41] width 4 height 6
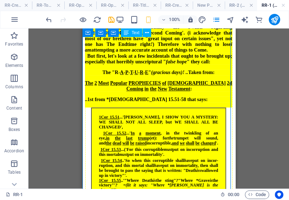
scroll to position [66, 0]
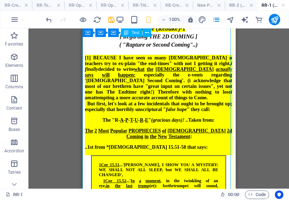
scroll to position [9, 0]
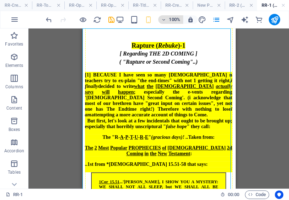
click at [176, 21] on h6 "100%" at bounding box center [174, 19] width 11 height 9
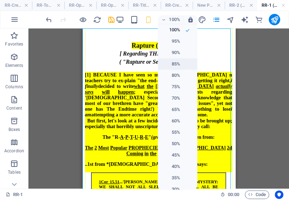
click at [176, 62] on h6 "85%" at bounding box center [171, 64] width 18 height 9
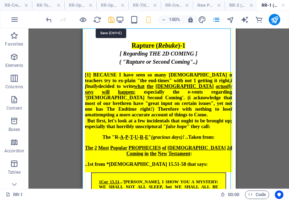
click at [111, 18] on icon "save" at bounding box center [111, 20] width 8 height 8
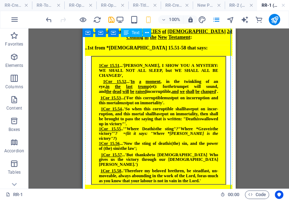
scroll to position [152, 0]
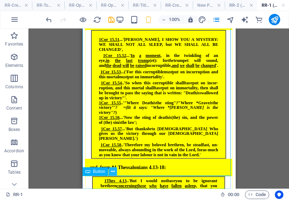
click at [113, 171] on icon at bounding box center [113, 171] width 4 height 7
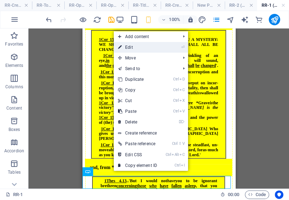
click at [131, 47] on link "⏎ Edit" at bounding box center [138, 47] width 48 height 11
select select
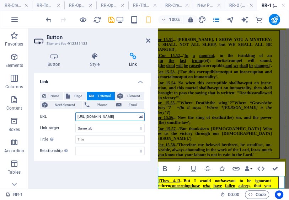
click at [124, 119] on input "[URL][DOMAIN_NAME]" at bounding box center [109, 116] width 69 height 9
click at [129, 117] on input "[URL][DOMAIN_NAME]" at bounding box center [109, 116] width 69 height 9
drag, startPoint x: 124, startPoint y: 115, endPoint x: 143, endPoint y: 111, distance: 19.3
click at [143, 111] on div "None Page External Element Next element Phone Email Page Home EntryPage-Templat…" at bounding box center [92, 123] width 105 height 63
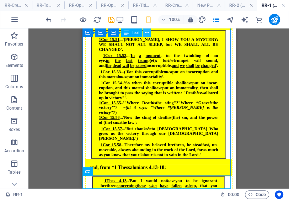
click at [147, 33] on icon at bounding box center [147, 32] width 4 height 7
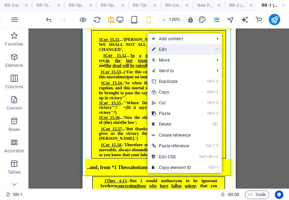
click at [164, 48] on link "⏎ Edit" at bounding box center [172, 49] width 48 height 11
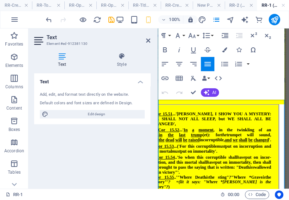
scroll to position [137, 0]
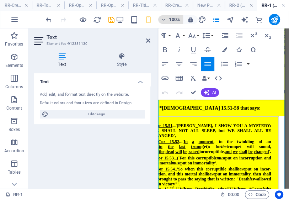
click at [172, 20] on h6 "100%" at bounding box center [174, 19] width 11 height 9
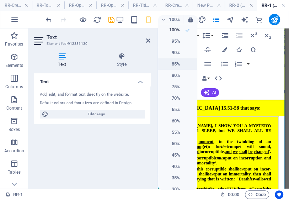
click at [175, 62] on h6 "85%" at bounding box center [171, 64] width 18 height 9
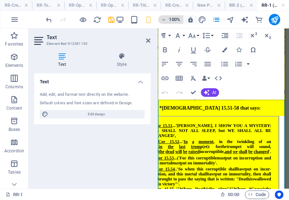
click at [174, 21] on h6 "100%" at bounding box center [174, 19] width 11 height 9
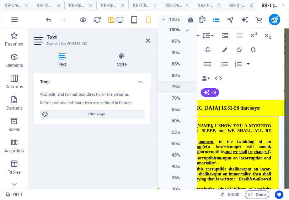
click at [175, 87] on h6 "75%" at bounding box center [171, 87] width 18 height 9
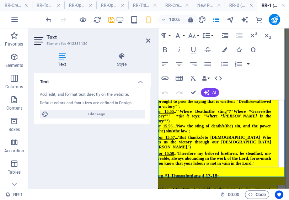
scroll to position [223, 0]
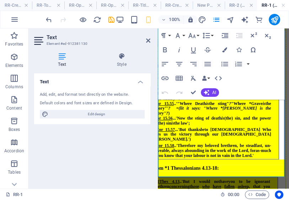
click at [211, 143] on span "1Cor 15.58 ..'Therefore my beloved brethren, be steadfast, un-moveable, always …" at bounding box center [211, 150] width 119 height 15
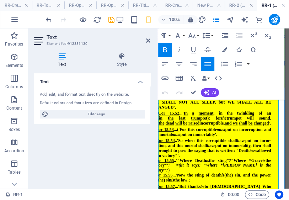
scroll to position [137, 0]
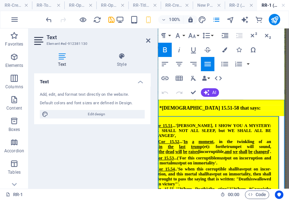
click at [165, 146] on span "1Cor 15.52 ...' In a moment , in the twinkling of an eye, in the last trum p(et…" at bounding box center [212, 146] width 120 height 15
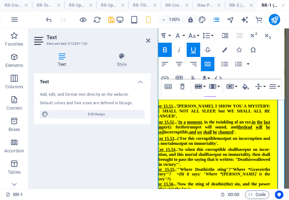
scroll to position [166, 0]
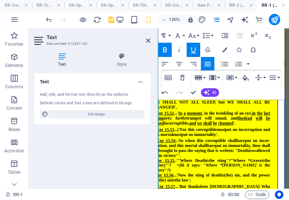
click at [170, 152] on span "1Cor 15.54 ..'So when this corruptible shall h a ve put on incor-ruption, and t…" at bounding box center [211, 148] width 117 height 20
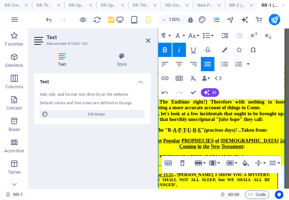
scroll to position [80, 0]
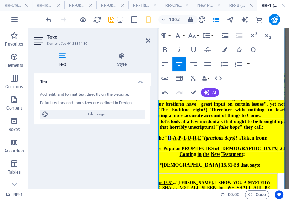
drag, startPoint x: 174, startPoint y: 146, endPoint x: 178, endPoint y: 147, distance: 3.7
click at [178, 141] on span "R- A - P - T - U - R - E " (gracious days)! .. Taken from:" at bounding box center [218, 137] width 100 height 5
click at [194, 52] on icon "button" at bounding box center [193, 50] width 5 height 6
click at [234, 141] on em "(gracious days)! .." at bounding box center [222, 137] width 37 height 5
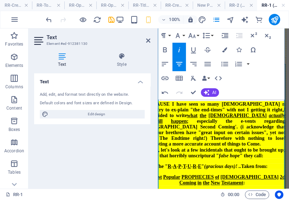
scroll to position [23, 0]
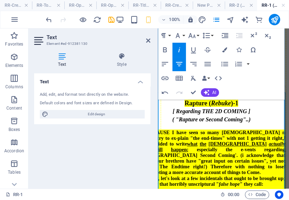
click at [169, 154] on div "[1] BECAUSE I have seen so many [DEMOGRAPHIC_DATA] n teachers try to ex-plain "…" at bounding box center [211, 152] width 147 height 46
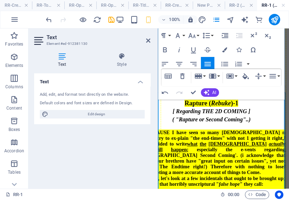
click at [168, 153] on span "[1] BECAUSE I have seen so many [DEMOGRAPHIC_DATA] n teachers try to ex-plain "…" at bounding box center [211, 152] width 147 height 45
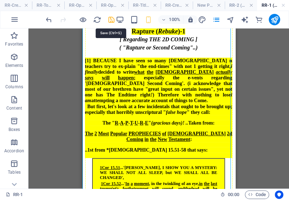
click at [110, 20] on icon "save" at bounding box center [111, 20] width 8 height 8
click at [175, 20] on h6 "100%" at bounding box center [174, 19] width 11 height 9
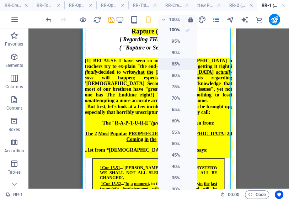
click at [173, 63] on h6 "85%" at bounding box center [171, 64] width 18 height 9
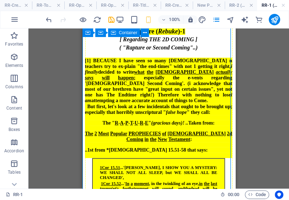
click at [268, 4] on h4 "RR-1 (en)" at bounding box center [273, 5] width 32 height 8
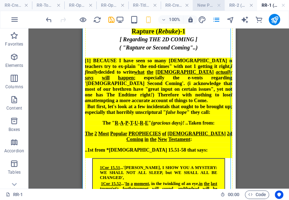
click at [204, 5] on h4 "New Page3 (en)" at bounding box center [209, 5] width 32 height 8
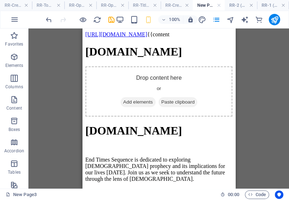
scroll to position [0, 0]
click at [236, 6] on h4 "RR-2 (en)" at bounding box center [241, 5] width 32 height 8
click at [178, 4] on h4 "RR-Credits (Copied fr OpenPrayer copied and made a new one from here) (Copy) (e…" at bounding box center [177, 5] width 32 height 8
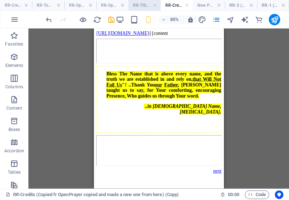
click at [141, 6] on h4 "RR-TitlePage2 (en)" at bounding box center [144, 5] width 32 height 8
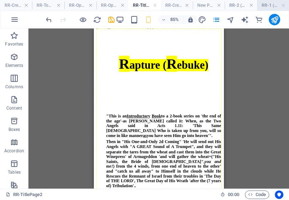
click at [269, 4] on h4 "RR-1 (en)" at bounding box center [273, 5] width 32 height 8
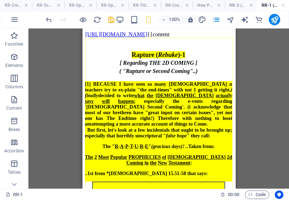
scroll to position [23, 0]
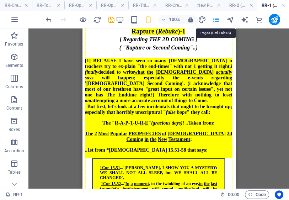
click at [217, 18] on icon "pages" at bounding box center [216, 20] width 8 height 8
click at [216, 19] on icon "pages" at bounding box center [216, 20] width 8 height 8
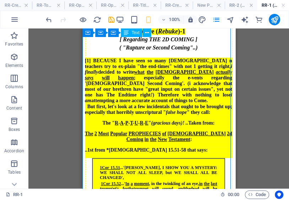
click at [166, 15] on div "Rapture ( Rebuke )-1 [ Regarding THE 2D COMING ] ( "Rapture or Second Coming"..…" at bounding box center [158, 15] width 147 height 0
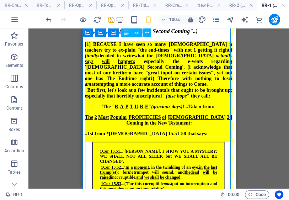
scroll to position [15, 0]
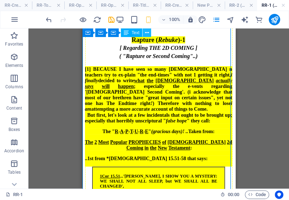
click at [146, 32] on icon at bounding box center [147, 32] width 4 height 7
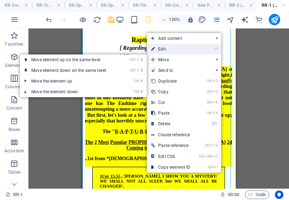
click at [162, 49] on link "⏎ Edit" at bounding box center [171, 49] width 48 height 11
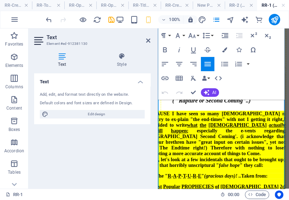
scroll to position [23, 0]
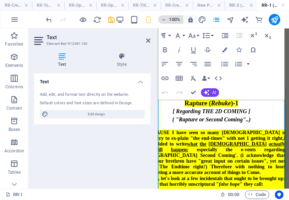
click at [175, 21] on h6 "100%" at bounding box center [174, 19] width 11 height 9
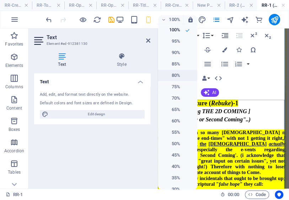
click at [174, 76] on h6 "80%" at bounding box center [171, 75] width 18 height 9
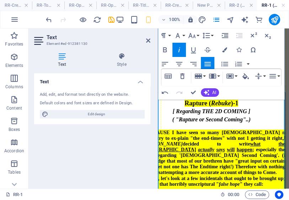
click at [142, 153] on em "-" at bounding box center [141, 155] width 2 height 5
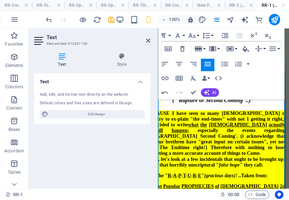
scroll to position [52, 0]
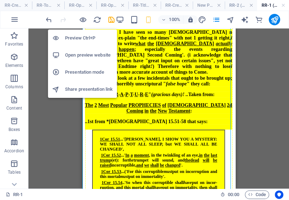
click at [83, 38] on h6 "Preview Ctrl+P" at bounding box center [89, 38] width 48 height 9
click at [82, 39] on h6 "Preview Ctrl+P" at bounding box center [89, 38] width 48 height 9
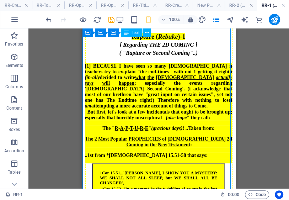
scroll to position [0, 0]
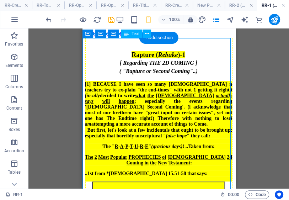
drag, startPoint x: 297, startPoint y: 47, endPoint x: 156, endPoint y: 42, distance: 141.0
click at [156, 38] on div "Rapture ( Rebuke )-1 [ Regarding THE 2D COMING ] ( "Rapture or Second Coming"..…" at bounding box center [158, 38] width 147 height 0
click at [185, 38] on div "Rapture ( Rebuke )-1 [ Regarding THE 2D COMING ] ( "Rapture or Second Coming"..…" at bounding box center [158, 38] width 147 height 0
click at [147, 34] on icon at bounding box center [147, 33] width 4 height 7
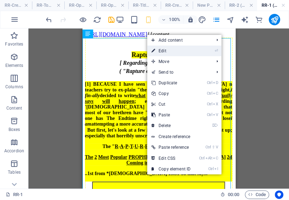
click at [164, 49] on link "⏎ Edit" at bounding box center [171, 51] width 48 height 11
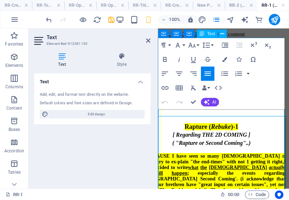
click at [222, 122] on div "Rapture ( Rebuke )-1 [ Regarding THE 2D COMING ] ( "Rapture or Second Coming"..)" at bounding box center [211, 134] width 147 height 36
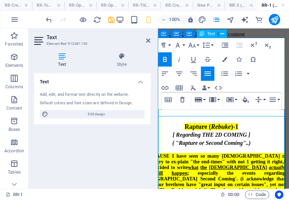
click at [211, 120] on div "Rapture ( Rebuke )-1 [ Regarding THE 2D COMING ] ( "Rapture or Second Coming"..)" at bounding box center [211, 134] width 147 height 36
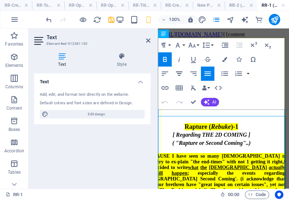
click at [179, 74] on icon "button" at bounding box center [179, 73] width 9 height 9
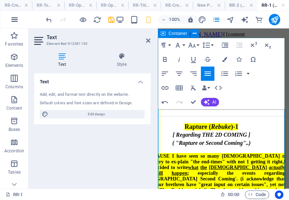
click at [16, 20] on icon "button" at bounding box center [14, 19] width 9 height 9
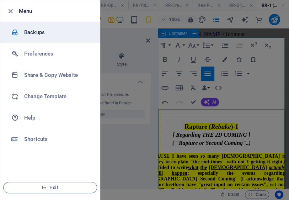
click at [30, 34] on h6 "Backups" at bounding box center [57, 32] width 66 height 9
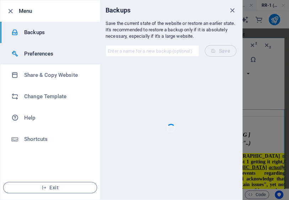
click at [33, 53] on h6 "Preferences" at bounding box center [57, 53] width 66 height 9
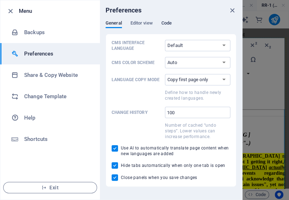
click at [168, 23] on span "Code" at bounding box center [167, 24] width 10 height 10
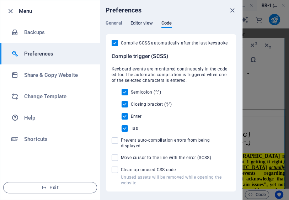
click at [148, 22] on span "Editor view" at bounding box center [142, 24] width 22 height 10
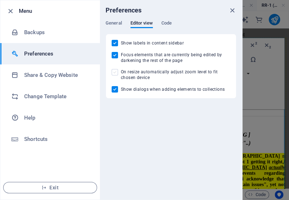
click at [115, 72] on span at bounding box center [115, 72] width 6 height 6
click at [115, 72] on input "On resize automatically adjust zoom level to fit chosen device" at bounding box center [116, 72] width 9 height 6
checkbox input "true"
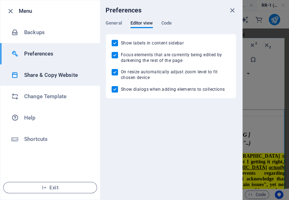
click at [71, 77] on h6 "Share & Copy Website" at bounding box center [57, 75] width 66 height 9
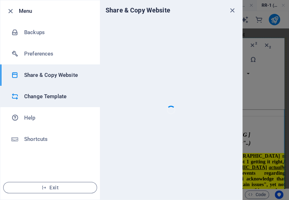
click at [49, 95] on h6 "Change Template" at bounding box center [57, 96] width 66 height 9
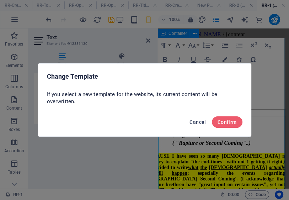
click at [195, 121] on span "Cancel" at bounding box center [198, 122] width 16 height 6
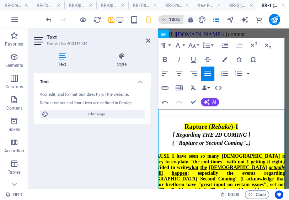
click at [172, 19] on h6 "100%" at bounding box center [174, 19] width 11 height 9
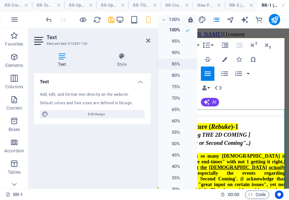
click at [180, 66] on li "85%" at bounding box center [177, 63] width 39 height 11
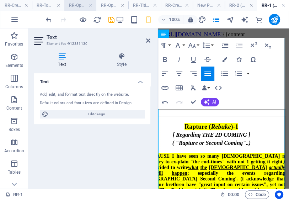
click at [74, 6] on h4 "RR-OpenPrayer (en)" at bounding box center [80, 5] width 32 height 8
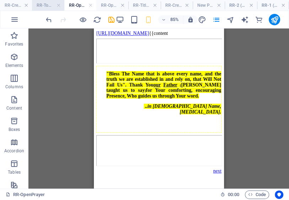
click at [46, 6] on h4 "RR-ToC (en)" at bounding box center [48, 5] width 32 height 8
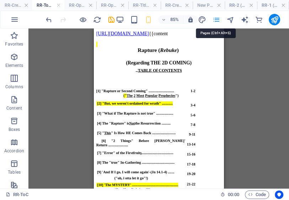
click at [217, 20] on icon "pages" at bounding box center [216, 20] width 8 height 8
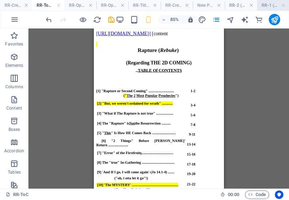
click at [268, 5] on h4 "RR-1 (en)" at bounding box center [273, 5] width 32 height 8
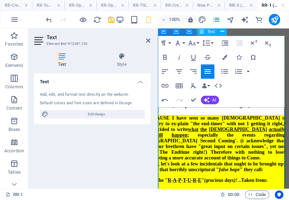
scroll to position [57, 0]
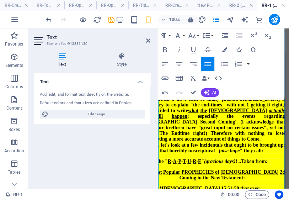
click at [282, 108] on em "i fin-ally" at bounding box center [211, 107] width 147 height 11
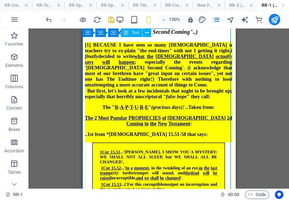
scroll to position [15, 0]
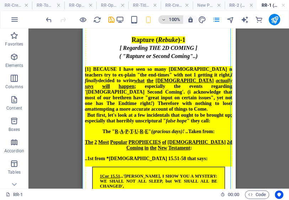
click at [178, 20] on h6 "100%" at bounding box center [174, 19] width 11 height 9
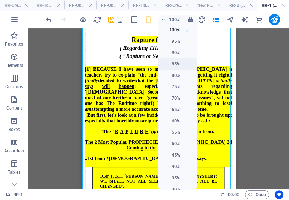
click at [177, 64] on h6 "85%" at bounding box center [171, 64] width 18 height 9
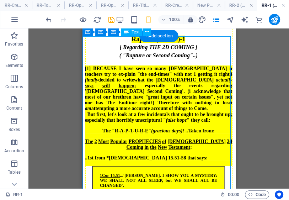
scroll to position [28, 0]
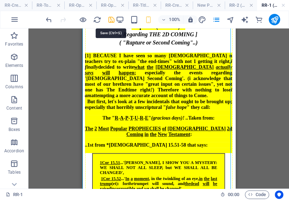
click at [111, 20] on icon "save" at bounding box center [111, 20] width 8 height 8
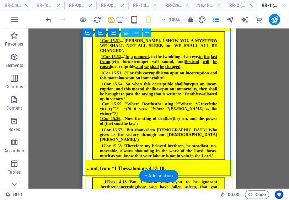
scroll to position [157, 0]
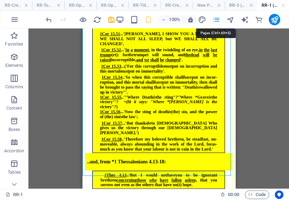
click at [217, 19] on icon "pages" at bounding box center [216, 20] width 8 height 8
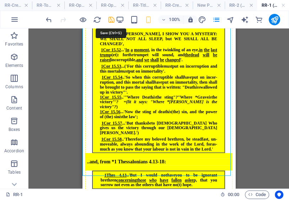
click at [111, 19] on icon "save" at bounding box center [111, 20] width 8 height 8
click at [16, 5] on h4 "RR-Credits (en)" at bounding box center [16, 5] width 32 height 8
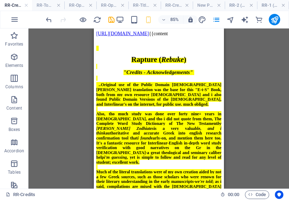
scroll to position [0, 0]
click at [42, 5] on h4 "RR-ToC (en)" at bounding box center [48, 5] width 32 height 8
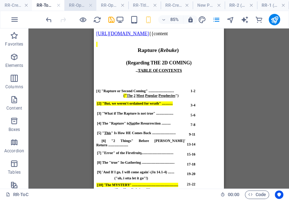
click at [76, 5] on h4 "RR-OpenPrayer (en)" at bounding box center [80, 5] width 32 height 8
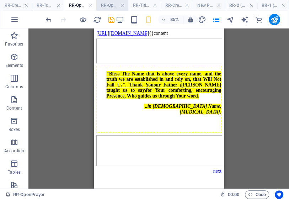
click at [109, 6] on h4 "RR-OpenPrayer (Copy) (en)" at bounding box center [112, 5] width 32 height 8
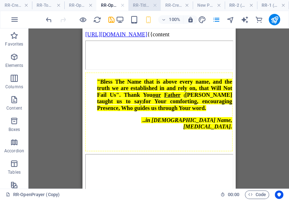
click at [138, 5] on h4 "RR-TitlePage2 (en)" at bounding box center [144, 5] width 32 height 8
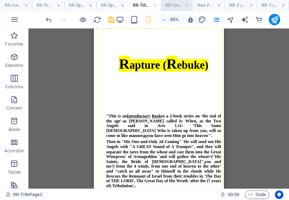
click at [176, 5] on h4 "RR-Credits (Copied fr OpenPrayer copied and made a new one from here) (Copy) (e…" at bounding box center [177, 5] width 32 height 8
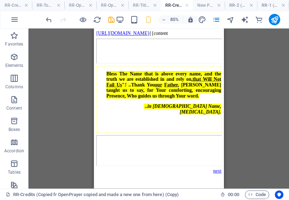
scroll to position [0, 0]
click at [203, 5] on h4 "New Page3 (en)" at bounding box center [209, 5] width 32 height 8
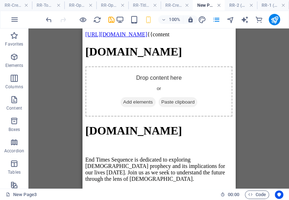
click at [219, 6] on link at bounding box center [219, 5] width 4 height 7
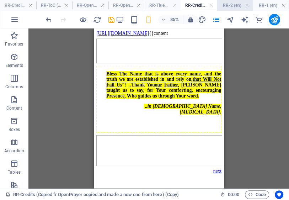
click at [227, 5] on h4 "RR-2 (en)" at bounding box center [235, 5] width 36 height 8
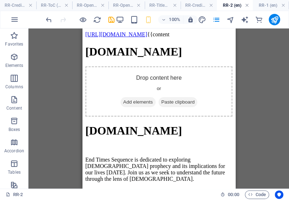
click at [248, 5] on link at bounding box center [247, 5] width 4 height 7
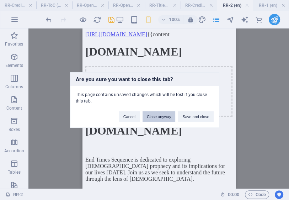
click at [159, 115] on button "Close anyway" at bounding box center [159, 116] width 33 height 11
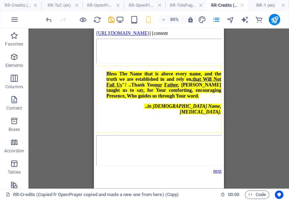
click at [224, 7] on h4 "RR-Credits (Copied fr OpenPrayer copied and made a new one from here) (Copy) (e…" at bounding box center [227, 5] width 41 height 8
click at [259, 5] on h4 "RR-1 (en)" at bounding box center [268, 5] width 41 height 8
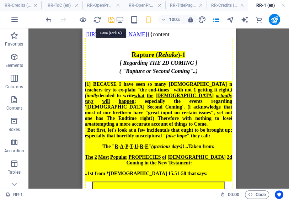
click at [111, 20] on icon "save" at bounding box center [111, 20] width 8 height 8
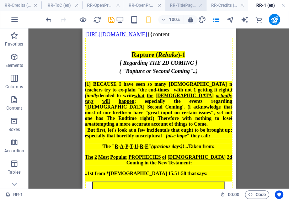
click at [188, 5] on h4 "RR-TitlePage2 (en)" at bounding box center [185, 5] width 41 height 8
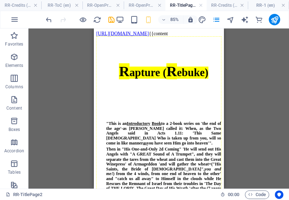
scroll to position [9, 0]
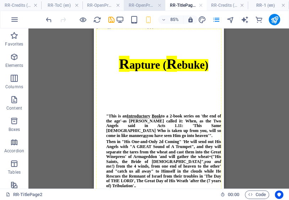
click at [144, 6] on h4 "RR-OpenPrayer (Copy) (en)" at bounding box center [144, 5] width 41 height 8
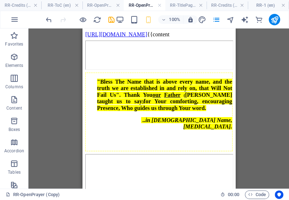
scroll to position [0, 0]
click at [105, 4] on h4 "RR-OpenPrayer (en)" at bounding box center [103, 5] width 41 height 8
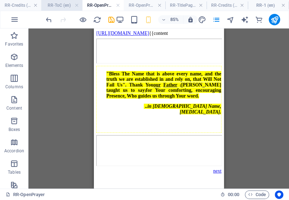
click at [58, 4] on h4 "RR-ToC (en)" at bounding box center [61, 5] width 41 height 8
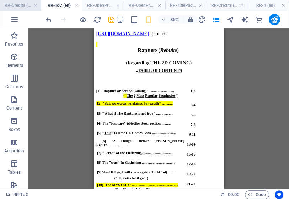
click at [25, 5] on h4 "RR-Credits (en)" at bounding box center [20, 5] width 41 height 8
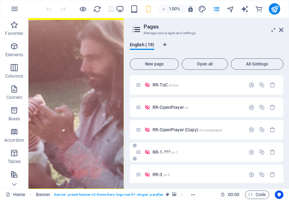
scroll to position [233, 0]
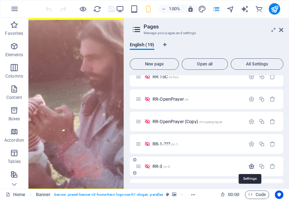
click at [250, 165] on icon "button" at bounding box center [252, 166] width 6 height 6
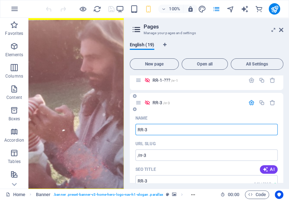
drag, startPoint x: 145, startPoint y: 128, endPoint x: 149, endPoint y: 133, distance: 6.3
type input "RR-1"
type input "/rr-1-19"
type input "RR-1"
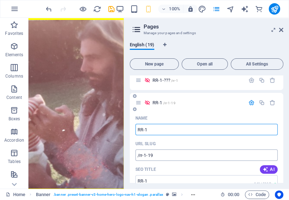
type input "RR-1"
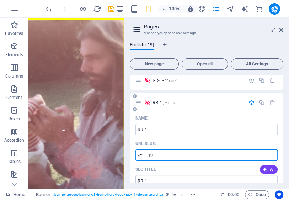
drag, startPoint x: 146, startPoint y: 156, endPoint x: 157, endPoint y: 156, distance: 11.0
type input "/rr-1"
click at [250, 102] on icon "button" at bounding box center [252, 103] width 6 height 6
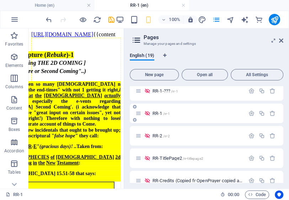
scroll to position [0, 0]
click at [0, 0] on span "RR-1-??? /rr-1" at bounding box center [0, 0] width 0 height 0
click at [0, 0] on span "RR-1 /rr-1" at bounding box center [0, 0] width 0 height 0
click at [271, 90] on icon "button" at bounding box center [273, 91] width 6 height 6
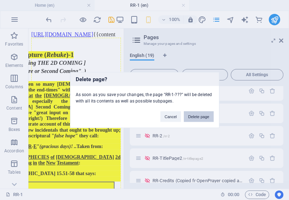
click at [0, 0] on button "Delete page" at bounding box center [0, 0] width 0 height 0
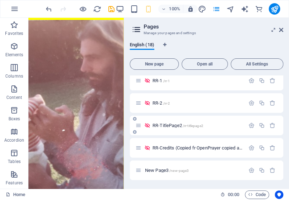
scroll to position [296, 0]
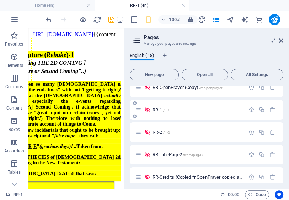
scroll to position [0, 0]
click at [174, 20] on h6 "100%" at bounding box center [174, 19] width 11 height 9
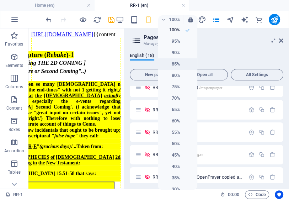
click at [176, 64] on h6 "85%" at bounding box center [171, 64] width 18 height 9
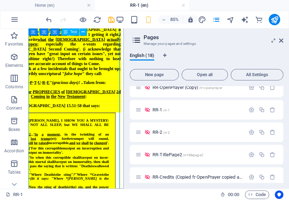
scroll to position [28, 0]
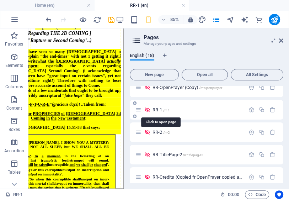
click at [0, 0] on span "RR-1 /rr-1" at bounding box center [0, 0] width 0 height 0
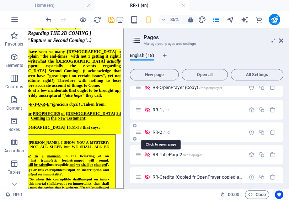
click at [0, 0] on span "RR-2 /rr-2" at bounding box center [0, 0] width 0 height 0
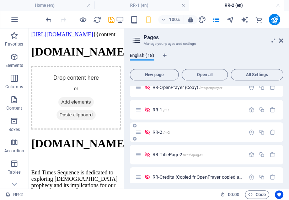
scroll to position [0, 0]
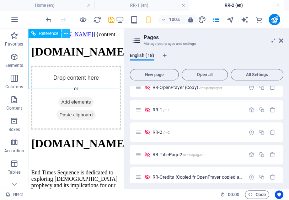
click at [68, 33] on icon at bounding box center [66, 33] width 4 height 7
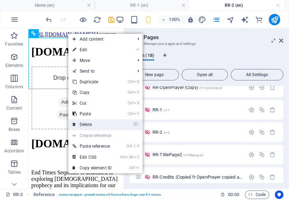
drag, startPoint x: 91, startPoint y: 125, endPoint x: 60, endPoint y: 97, distance: 41.3
click at [0, 0] on link "⌦ Delete" at bounding box center [0, 0] width 0 height 0
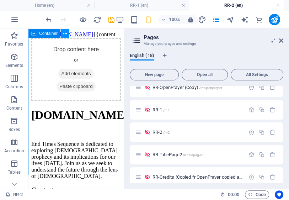
click at [0, 0] on icon at bounding box center [0, 0] width 0 height 0
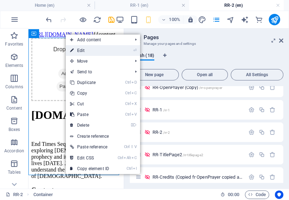
click at [0, 0] on link "⏎ Edit" at bounding box center [0, 0] width 0 height 0
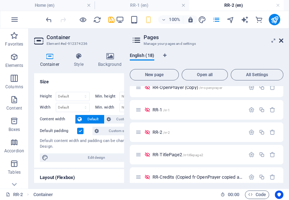
click at [0, 0] on icon at bounding box center [0, 0] width 0 height 0
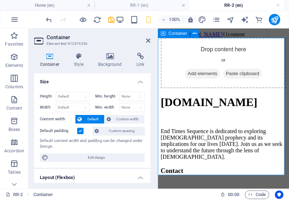
click at [212, 60] on div "Drop content here or Add elements Paste clipboard" at bounding box center [224, 63] width 126 height 51
click at [273, 73] on div "Drop content here or Add elements Paste clipboard" at bounding box center [224, 63] width 126 height 51
click at [273, 63] on div "Drop content here or Add elements Paste clipboard" at bounding box center [224, 63] width 126 height 51
drag, startPoint x: 273, startPoint y: 59, endPoint x: 273, endPoint y: 62, distance: 3.6
click at [274, 60] on div "Drop content here or Add elements Paste clipboard" at bounding box center [224, 63] width 126 height 51
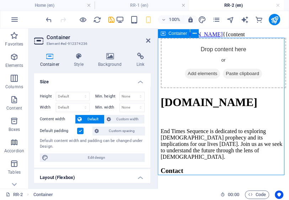
click at [269, 69] on div "Drop content here or Add elements Paste clipboard" at bounding box center [224, 63] width 126 height 51
drag, startPoint x: 275, startPoint y: 62, endPoint x: 272, endPoint y: 66, distance: 5.3
click at [277, 66] on div "Drop content here or Add elements Paste clipboard" at bounding box center [224, 63] width 126 height 51
click at [0, 0] on button at bounding box center [0, 0] width 0 height 0
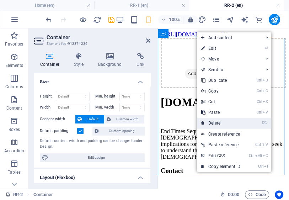
click at [219, 123] on link "⌦ Delete" at bounding box center [221, 123] width 48 height 11
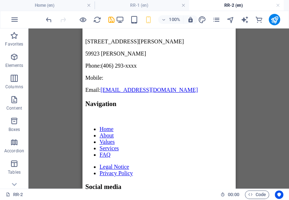
drag, startPoint x: 232, startPoint y: 62, endPoint x: 316, endPoint y: 39, distance: 87.6
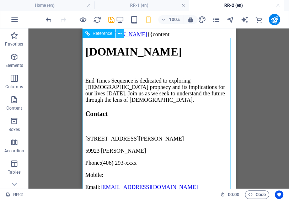
click at [120, 34] on icon at bounding box center [120, 33] width 4 height 7
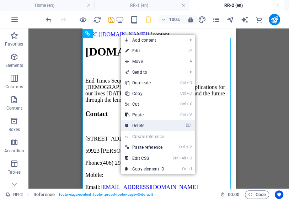
click at [146, 125] on link "⌦ Delete" at bounding box center [145, 125] width 48 height 11
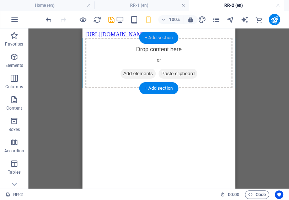
click at [161, 37] on div "+ Add section" at bounding box center [158, 38] width 39 height 12
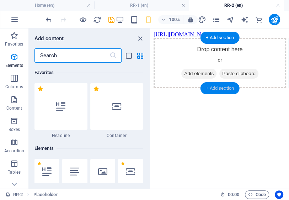
scroll to position [1244, 0]
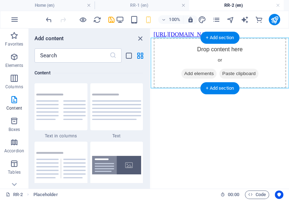
click at [208, 58] on div "Drop content here or Add elements Paste clipboard" at bounding box center [220, 63] width 133 height 51
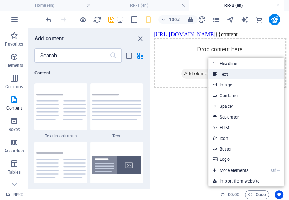
click at [224, 75] on link "Text" at bounding box center [245, 74] width 75 height 11
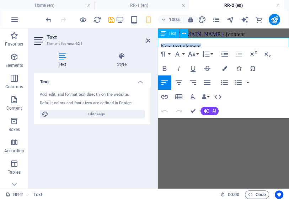
click at [163, 43] on p "New text element" at bounding box center [224, 46] width 126 height 6
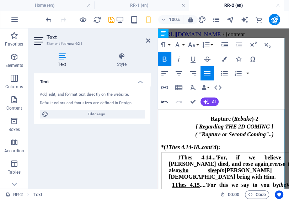
click at [164, 102] on icon "button" at bounding box center [164, 101] width 9 height 9
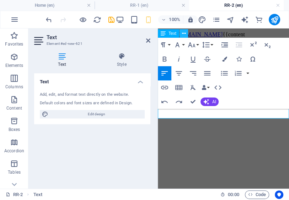
click at [185, 32] on icon at bounding box center [184, 33] width 4 height 7
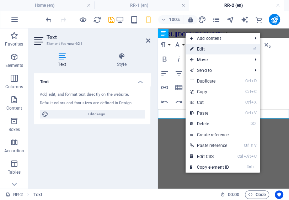
click at [201, 49] on link "⏎ Edit" at bounding box center [210, 49] width 48 height 11
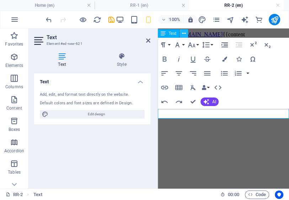
click at [184, 33] on icon at bounding box center [184, 33] width 4 height 7
click at [162, 101] on icon "button" at bounding box center [165, 102] width 6 height 2
click at [180, 101] on icon "button" at bounding box center [179, 101] width 9 height 9
click at [179, 73] on icon "button" at bounding box center [179, 73] width 6 height 4
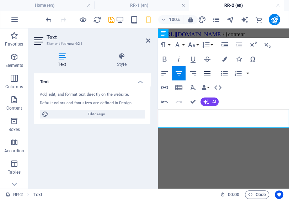
click at [207, 75] on icon "button" at bounding box center [207, 73] width 6 height 4
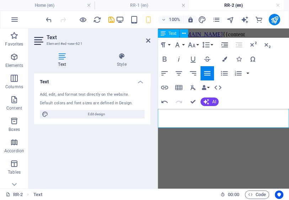
click at [213, 127] on p at bounding box center [224, 130] width 126 height 6
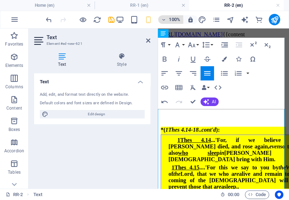
click at [0, 0] on h6 "100%" at bounding box center [0, 0] width 0 height 0
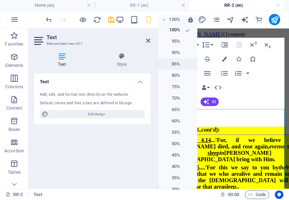
click at [179, 64] on h6 "85%" at bounding box center [171, 64] width 18 height 9
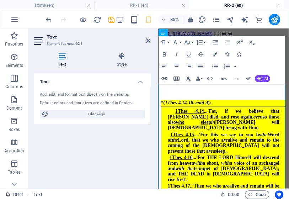
click at [225, 79] on icon "button" at bounding box center [224, 78] width 7 height 7
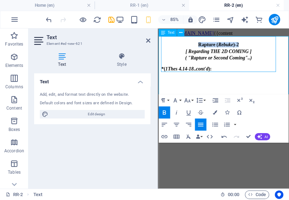
drag, startPoint x: 256, startPoint y: 54, endPoint x: 200, endPoint y: 54, distance: 55.9
click at [200, 51] on div "Rapture ( Rebuke )-2" at bounding box center [229, 47] width 134 height 6
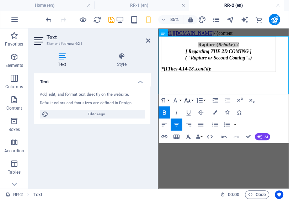
click at [190, 102] on icon "button" at bounding box center [187, 101] width 6 height 4
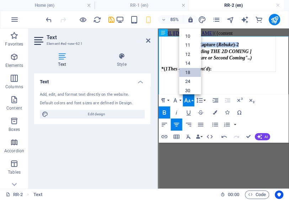
click at [195, 74] on link "18" at bounding box center [190, 72] width 22 height 9
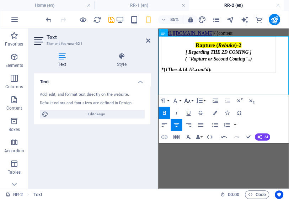
click at [190, 102] on icon "button" at bounding box center [187, 101] width 6 height 4
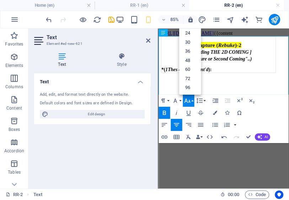
scroll to position [57, 0]
click at [269, 68] on div "( "Rapture or Second Coming"..)" at bounding box center [229, 64] width 134 height 6
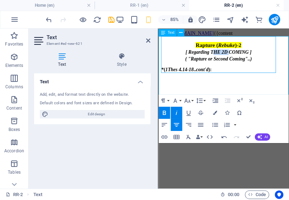
drag, startPoint x: 240, startPoint y: 67, endPoint x: 223, endPoint y: 65, distance: 17.1
click at [223, 60] on div "[ Regarding THE 2D COMING ]" at bounding box center [229, 56] width 134 height 6
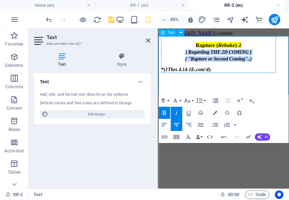
drag, startPoint x: 269, startPoint y: 74, endPoint x: 189, endPoint y: 67, distance: 80.3
click at [187, 67] on strong "Rapture ( Rebuke )-2 [ Regarding THE 2D COMING ] ( "Rapture or Second Coming"..…" at bounding box center [229, 59] width 134 height 42
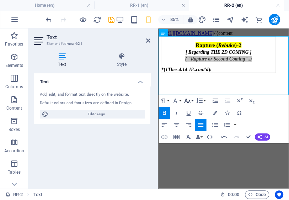
click at [190, 101] on icon "button" at bounding box center [187, 101] width 6 height 4
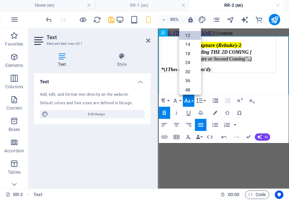
scroll to position [0, 0]
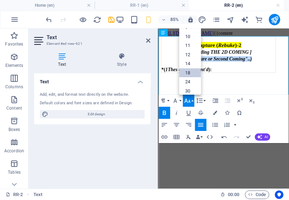
click at [188, 73] on link "18" at bounding box center [190, 73] width 22 height 9
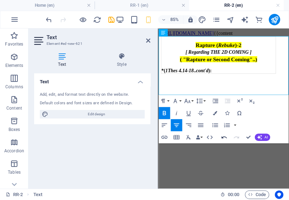
click at [224, 136] on icon "button" at bounding box center [224, 137] width 7 height 7
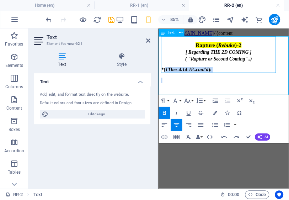
drag, startPoint x: 162, startPoint y: 94, endPoint x: 167, endPoint y: 102, distance: 9.1
click at [167, 93] on div "Rapture ( Rebuke )-2 [ Regarding THE 2D COMING ] ( "Rapture or Second Coming"..…" at bounding box center [234, 65] width 147 height 55
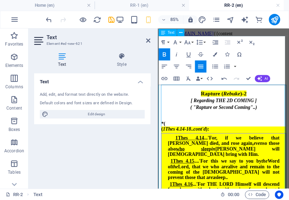
click at [273, 109] on div "Rapture ( Rebuke )-2" at bounding box center [235, 104] width 147 height 7
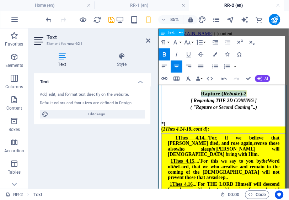
drag, startPoint x: 273, startPoint y: 110, endPoint x: 216, endPoint y: 110, distance: 57.3
click at [215, 108] on div "Rapture ( Rebuke )-2" at bounding box center [235, 104] width 147 height 7
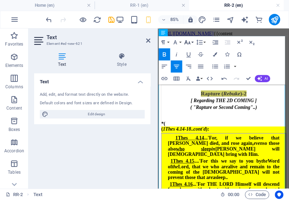
click at [191, 42] on button "Font Size" at bounding box center [188, 42] width 11 height 12
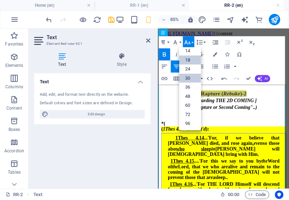
scroll to position [57, 0]
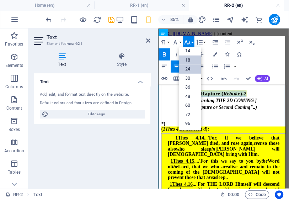
click at [192, 69] on link "24" at bounding box center [190, 69] width 22 height 9
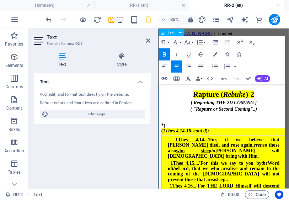
click at [236, 146] on div "*(" at bounding box center [235, 142] width 147 height 6
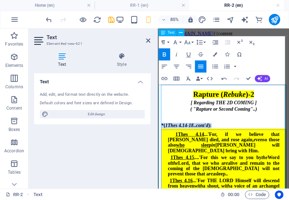
drag, startPoint x: 226, startPoint y: 162, endPoint x: 158, endPoint y: 163, distance: 67.6
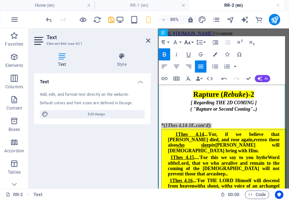
click at [188, 44] on icon "button" at bounding box center [187, 42] width 7 height 7
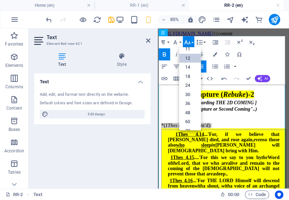
scroll to position [28, 0]
click at [191, 66] on link "12" at bounding box center [190, 66] width 22 height 9
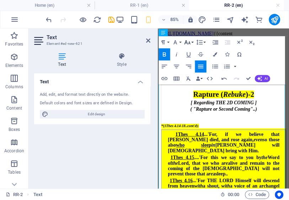
click at [190, 43] on icon "button" at bounding box center [187, 42] width 6 height 4
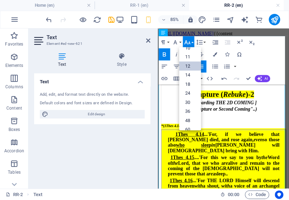
scroll to position [51, 0]
click at [227, 139] on div at bounding box center [235, 136] width 147 height 6
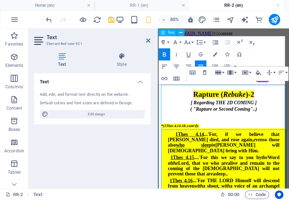
click at [289, 127] on div "( "Rapture or Second Coming"..)" at bounding box center [235, 123] width 147 height 6
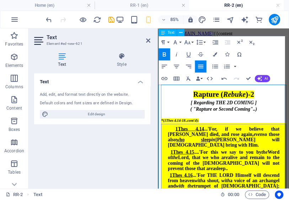
click at [248, 133] on div at bounding box center [235, 130] width 147 height 6
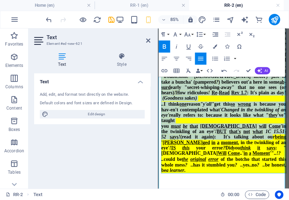
scroll to position [352, 0]
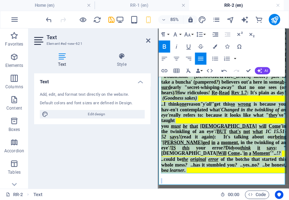
drag, startPoint x: 159, startPoint y: 154, endPoint x: 207, endPoint y: 243, distance: 101.2
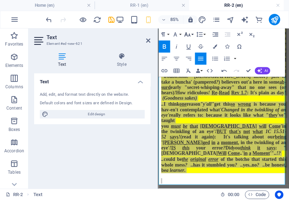
click at [191, 37] on button "Font Size" at bounding box center [188, 34] width 11 height 12
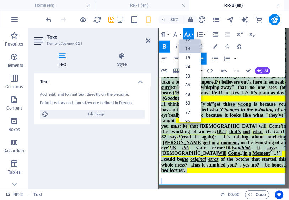
click at [191, 50] on link "14" at bounding box center [190, 48] width 22 height 9
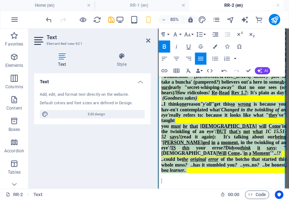
scroll to position [333, 0]
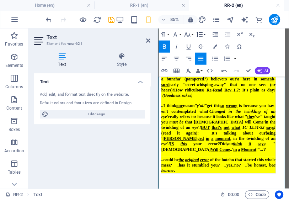
click at [203, 34] on button "Line Height" at bounding box center [200, 34] width 11 height 12
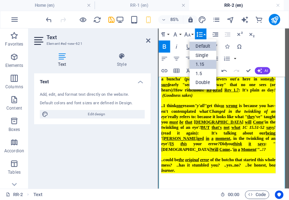
scroll to position [0, 0]
click at [203, 57] on link "Single" at bounding box center [202, 55] width 27 height 9
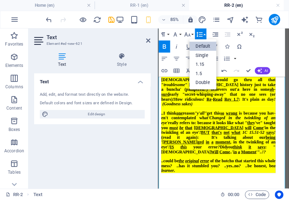
scroll to position [229, 0]
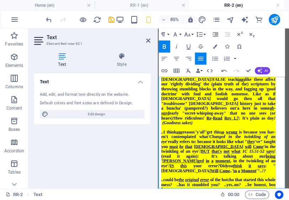
click at [227, 133] on div "TOGETHER, both are FALSELY CLAIMED to be " The RAPTURE ": (A Supernatural Momen…" at bounding box center [229, 83] width 134 height 120
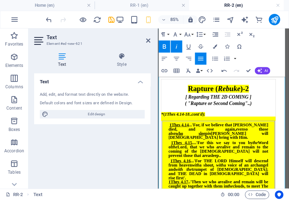
scroll to position [1, 0]
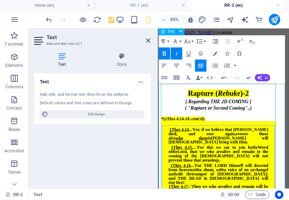
click at [224, 138] on div "*( 1Thes 4.14 -18 .. cont'd ):" at bounding box center [229, 135] width 134 height 6
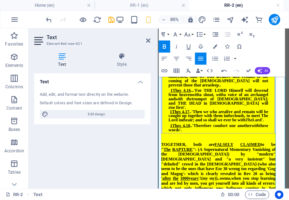
scroll to position [86, 0]
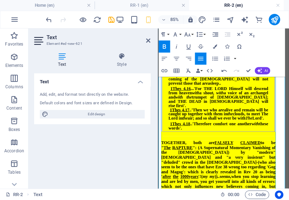
drag, startPoint x: 221, startPoint y: 153, endPoint x: 218, endPoint y: 158, distance: 4.9
click at [221, 153] on div at bounding box center [229, 152] width 134 height 5
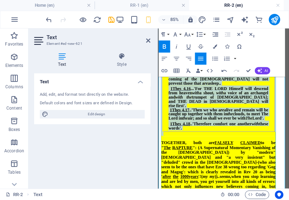
drag, startPoint x: 165, startPoint y: 152, endPoint x: 158, endPoint y: 151, distance: 7.5
click at [158, 151] on html "http://www.RaptureRebuke.endtimesequence.com/entrypage2 {{content Rapture ( Reb…" at bounding box center [234, 159] width 153 height 434
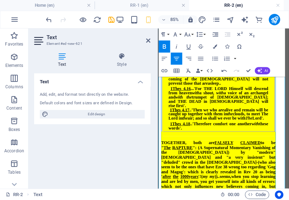
click at [164, 155] on div at bounding box center [229, 157] width 134 height 5
drag, startPoint x: 164, startPoint y: 151, endPoint x: 159, endPoint y: 151, distance: 4.6
click at [162, 151] on div at bounding box center [229, 152] width 134 height 5
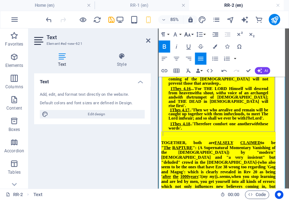
click at [189, 36] on icon "button" at bounding box center [187, 34] width 7 height 7
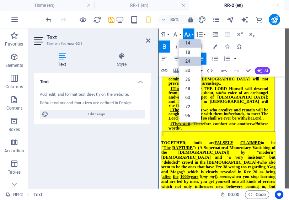
scroll to position [28, 0]
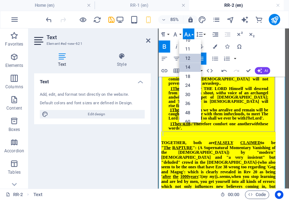
click at [191, 58] on link "12" at bounding box center [190, 58] width 22 height 9
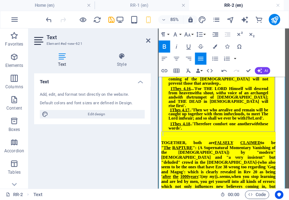
click at [199, 152] on div at bounding box center [229, 152] width 134 height 5
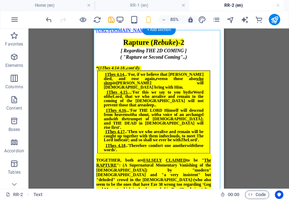
scroll to position [0, 0]
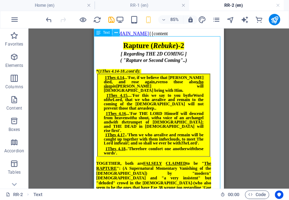
click at [115, 32] on icon at bounding box center [115, 33] width 3 height 6
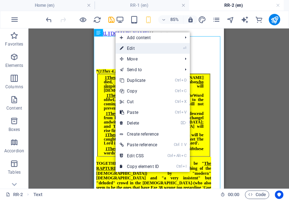
click at [130, 49] on link "⏎ Edit" at bounding box center [140, 48] width 48 height 11
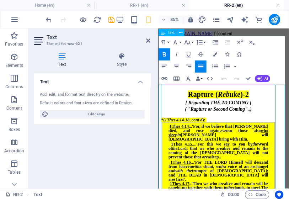
click at [178, 63] on div "Drag here to replace the existing content. Press “Ctrl” if you want to create a…" at bounding box center [224, 108] width 130 height 160
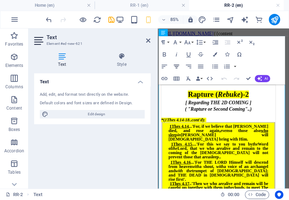
click at [177, 67] on icon "button" at bounding box center [176, 67] width 5 height 4
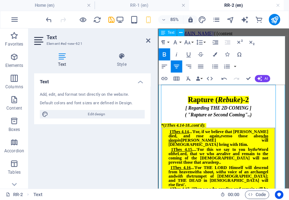
click at [257, 139] on div at bounding box center [229, 136] width 134 height 6
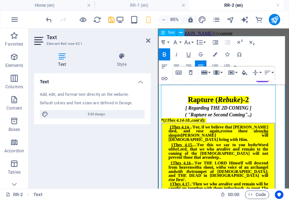
click at [267, 133] on div "( "Rapture or Second Coming"..)" at bounding box center [229, 130] width 134 height 6
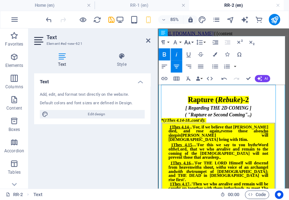
click at [189, 43] on icon "button" at bounding box center [187, 42] width 7 height 7
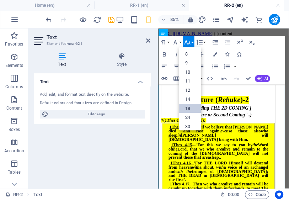
click at [189, 109] on link "18" at bounding box center [190, 108] width 22 height 9
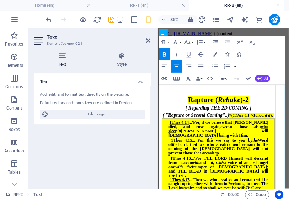
click at [224, 79] on icon "button" at bounding box center [224, 78] width 7 height 7
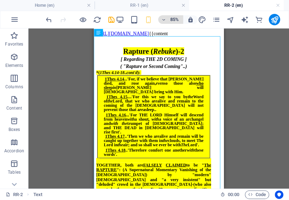
click at [0, 0] on h6 "85%" at bounding box center [0, 0] width 0 height 0
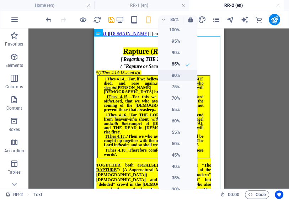
click at [175, 75] on h6 "80%" at bounding box center [171, 75] width 18 height 9
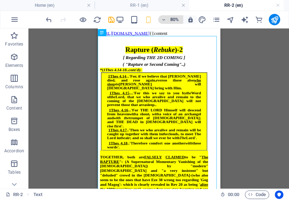
click at [0, 0] on h6 "80%" at bounding box center [0, 0] width 0 height 0
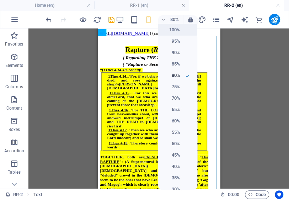
click at [175, 29] on h6 "100%" at bounding box center [171, 30] width 18 height 9
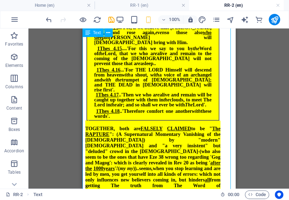
scroll to position [40, 0]
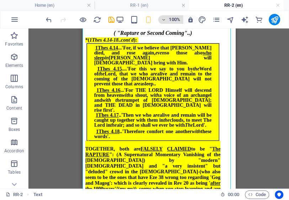
click at [0, 0] on h6 "100%" at bounding box center [0, 0] width 0 height 0
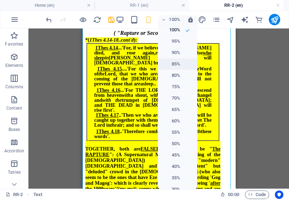
click at [174, 64] on h6 "85%" at bounding box center [171, 64] width 18 height 9
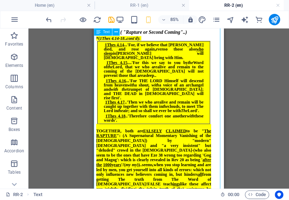
click at [125, 63] on div "Rapture ( Rebuke )-2 [ Regarding THE 2D COMING ] ( "Rapture or Second Coming"..…" at bounding box center [169, 177] width 147 height 358
click at [116, 31] on icon at bounding box center [115, 32] width 3 height 6
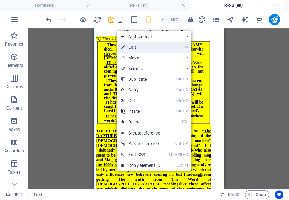
click at [129, 48] on link "⏎ Edit" at bounding box center [141, 47] width 48 height 11
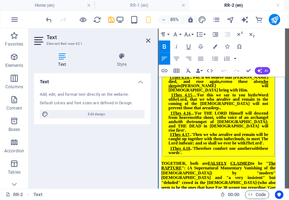
scroll to position [38, 0]
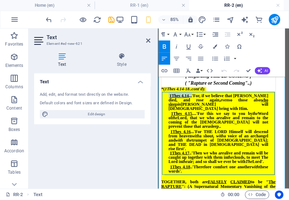
drag, startPoint x: 196, startPoint y: 123, endPoint x: 164, endPoint y: 123, distance: 32.4
click at [164, 123] on div "1Thes 4.14 ...'For, if we believe that Jesus died, and rose again, even so thos…" at bounding box center [229, 152] width 132 height 96
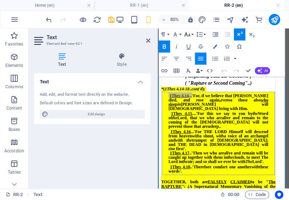
click at [188, 34] on icon "button" at bounding box center [187, 34] width 7 height 7
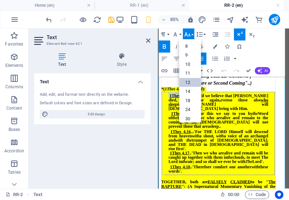
click at [190, 81] on link "12" at bounding box center [190, 82] width 22 height 9
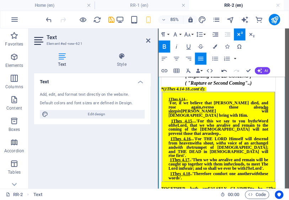
click at [225, 71] on icon "button" at bounding box center [224, 70] width 7 height 7
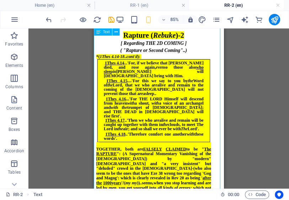
scroll to position [0, 0]
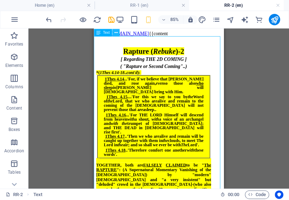
click at [115, 34] on icon at bounding box center [115, 33] width 3 height 6
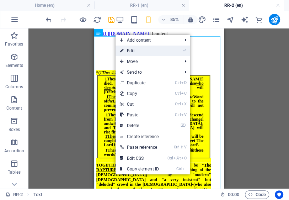
click at [129, 50] on link "⏎ Edit" at bounding box center [140, 51] width 48 height 11
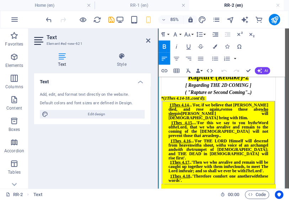
scroll to position [9, 0]
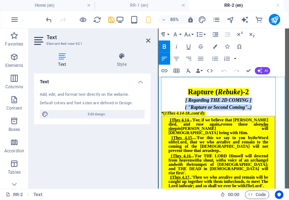
drag, startPoint x: 267, startPoint y: 132, endPoint x: 187, endPoint y: 121, distance: 81.2
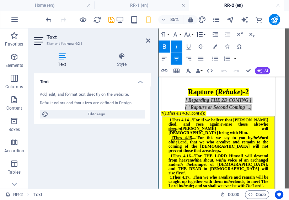
click at [201, 37] on icon "button" at bounding box center [199, 34] width 7 height 7
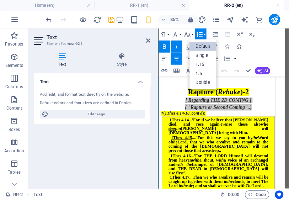
scroll to position [0, 0]
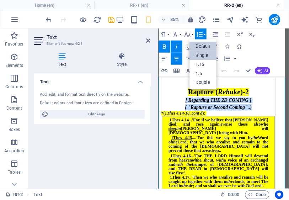
click at [205, 56] on link "Single" at bounding box center [202, 55] width 27 height 9
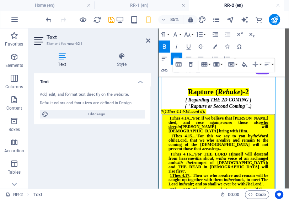
click at [162, 129] on span "*( 1Thes 4.14 -18 .. cont'd ):" at bounding box center [188, 125] width 52 height 5
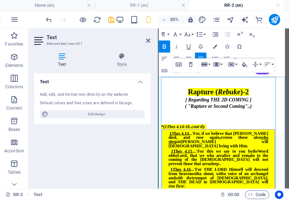
click at [187, 135] on p at bounding box center [229, 131] width 134 height 6
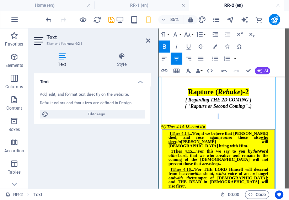
drag, startPoint x: 233, startPoint y: 136, endPoint x: 217, endPoint y: 139, distance: 16.0
click at [217, 135] on p at bounding box center [229, 131] width 134 height 6
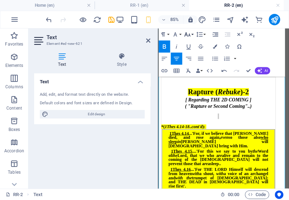
click at [187, 37] on icon "button" at bounding box center [187, 34] width 7 height 7
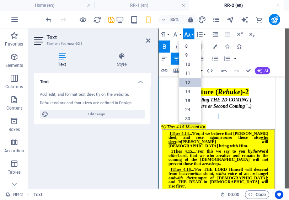
click at [191, 82] on link "12" at bounding box center [190, 82] width 22 height 9
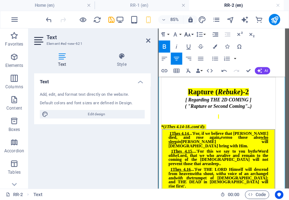
click at [190, 35] on icon "button" at bounding box center [187, 34] width 7 height 7
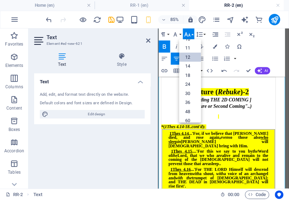
scroll to position [22, 0]
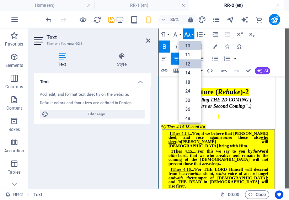
click at [192, 46] on link "10" at bounding box center [190, 45] width 22 height 9
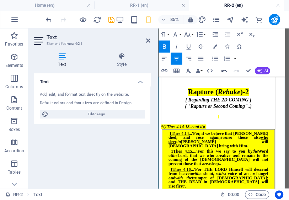
click at [223, 72] on icon "button" at bounding box center [224, 70] width 7 height 7
click at [224, 70] on icon "button" at bounding box center [224, 70] width 7 height 7
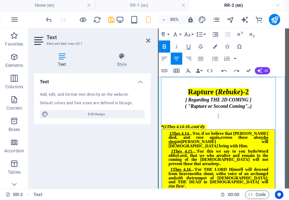
click at [242, 135] on p at bounding box center [229, 131] width 134 height 6
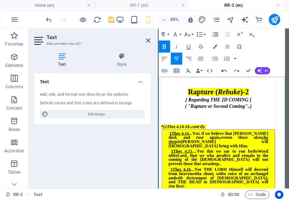
click at [224, 71] on icon "button" at bounding box center [224, 70] width 7 height 7
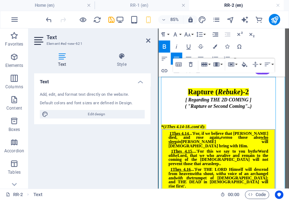
click at [253, 53] on div "Drag here to replace the existing content. Press “Ctrl” if you want to create a…" at bounding box center [224, 105] width 130 height 168
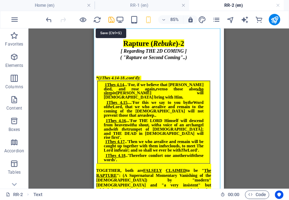
click at [0, 0] on icon "save" at bounding box center [0, 0] width 0 height 0
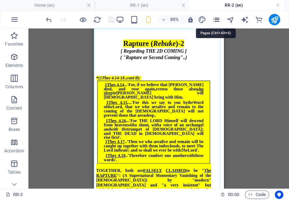
click at [215, 18] on icon "pages" at bounding box center [216, 20] width 8 height 8
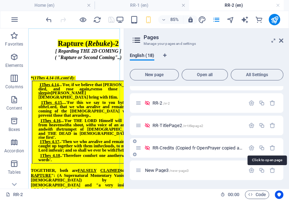
scroll to position [278, 0]
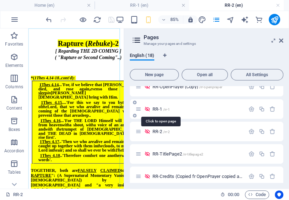
click at [157, 110] on span "RR-1 /rr-1" at bounding box center [161, 108] width 17 height 5
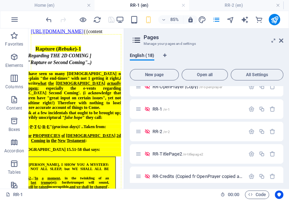
scroll to position [0, 0]
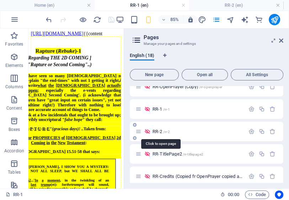
click at [158, 130] on span "RR-2 /rr-2" at bounding box center [161, 131] width 17 height 5
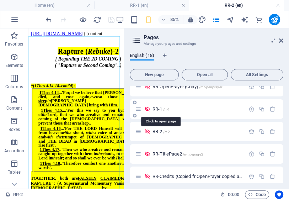
click at [159, 108] on span "RR-1 /rr-1" at bounding box center [161, 108] width 17 height 5
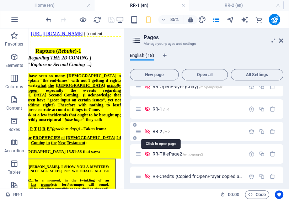
click at [158, 131] on span "RR-2 /rr-2" at bounding box center [161, 131] width 17 height 5
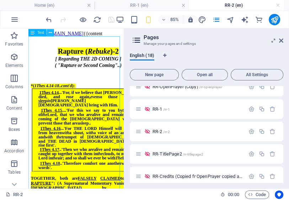
click at [51, 32] on icon at bounding box center [50, 33] width 3 height 6
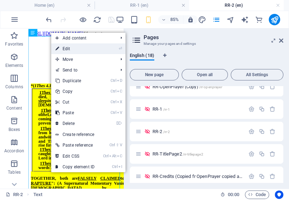
click at [68, 49] on link "⏎ Edit" at bounding box center [75, 48] width 48 height 11
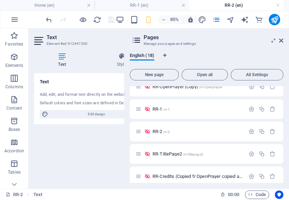
scroll to position [0, 34]
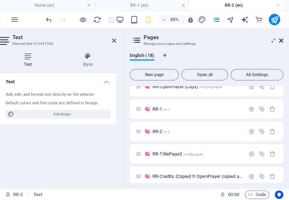
drag, startPoint x: 281, startPoint y: 39, endPoint x: 143, endPoint y: 20, distance: 139.4
click at [281, 39] on icon at bounding box center [281, 41] width 4 height 6
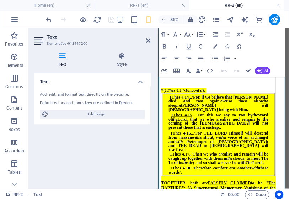
scroll to position [0, 0]
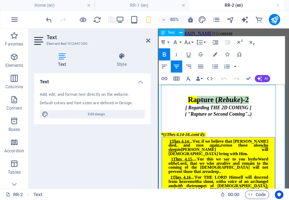
drag, startPoint x: 266, startPoint y: 120, endPoint x: 201, endPoint y: 121, distance: 65.1
click at [201, 117] on div "Rapture ( Rebuke )-2" at bounding box center [229, 113] width 134 height 10
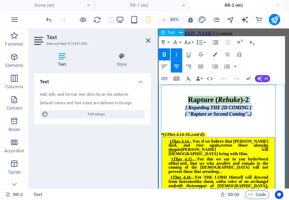
drag, startPoint x: 268, startPoint y: 138, endPoint x: 192, endPoint y: 125, distance: 77.3
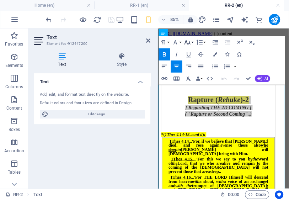
click at [189, 44] on icon "button" at bounding box center [187, 42] width 7 height 7
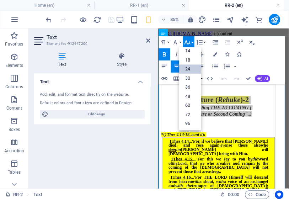
scroll to position [57, 0]
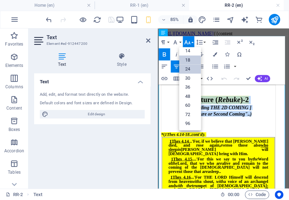
click at [191, 59] on link "18" at bounding box center [190, 60] width 22 height 9
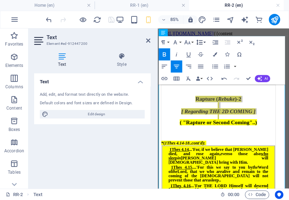
click at [202, 43] on icon "button" at bounding box center [199, 42] width 7 height 7
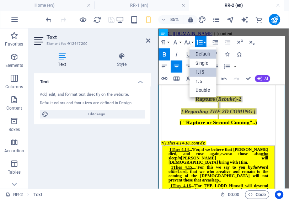
scroll to position [0, 0]
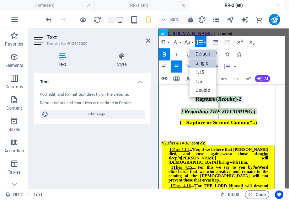
click at [205, 65] on link "Single" at bounding box center [202, 63] width 27 height 9
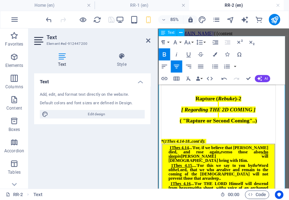
click at [272, 114] on div "Rapture ( Rebuke )-2" at bounding box center [229, 111] width 134 height 6
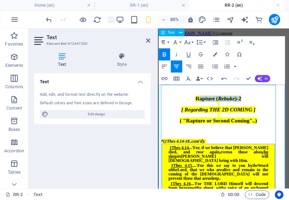
drag, startPoint x: 253, startPoint y: 116, endPoint x: 202, endPoint y: 118, distance: 51.3
click at [202, 114] on div "Rapture ( Rebuke )-2" at bounding box center [229, 111] width 134 height 6
drag, startPoint x: 199, startPoint y: 118, endPoint x: 256, endPoint y: 120, distance: 57.3
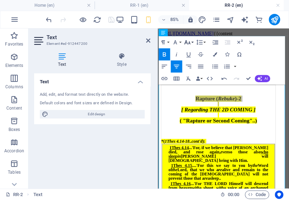
click at [188, 42] on icon "button" at bounding box center [187, 42] width 7 height 7
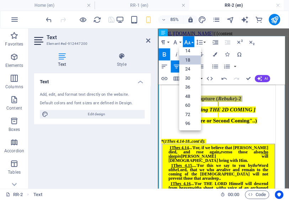
scroll to position [57, 0]
click at [194, 58] on link "18" at bounding box center [190, 60] width 22 height 9
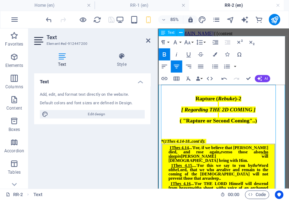
click at [259, 140] on span "( "Rapture or Second Coming"..)" at bounding box center [228, 136] width 91 height 7
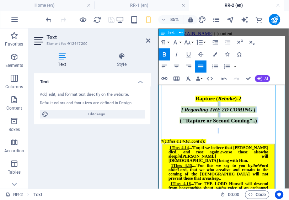
drag, startPoint x: 159, startPoint y: 159, endPoint x: 189, endPoint y: 122, distance: 47.6
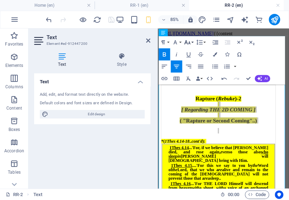
click at [191, 44] on icon "button" at bounding box center [187, 42] width 7 height 7
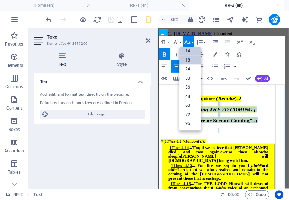
click at [192, 50] on link "14" at bounding box center [190, 51] width 22 height 9
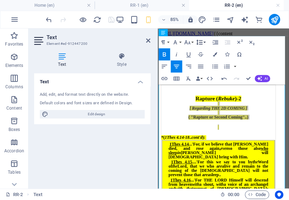
click at [198, 43] on icon "button" at bounding box center [199, 42] width 7 height 7
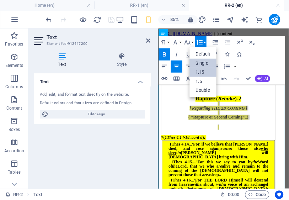
scroll to position [0, 0]
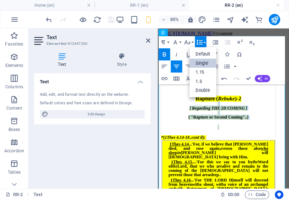
click at [206, 63] on link "Single" at bounding box center [202, 63] width 27 height 9
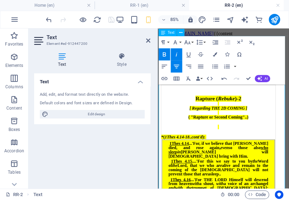
click at [249, 130] on div at bounding box center [229, 127] width 134 height 5
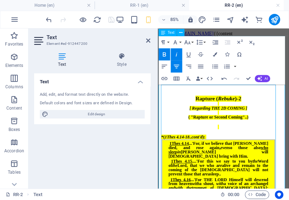
drag, startPoint x: 259, startPoint y: 129, endPoint x: 255, endPoint y: 132, distance: 4.1
click at [255, 125] on div "[ Regarding THE 2D COMING ]" at bounding box center [229, 122] width 134 height 6
click at [253, 53] on div "Paragraph Format Normal Heading 1 Heading 2 Heading 3 Heading 4 Heading 5 Headi…" at bounding box center [222, 60] width 126 height 48
click at [226, 79] on icon "button" at bounding box center [224, 79] width 5 height 2
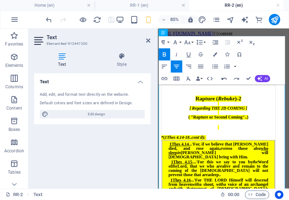
click at [225, 79] on icon "button" at bounding box center [224, 78] width 7 height 7
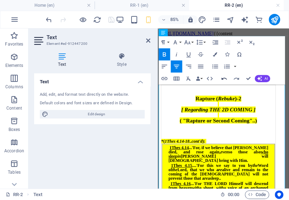
click at [225, 79] on icon "button" at bounding box center [224, 79] width 5 height 2
click at [225, 79] on icon "button" at bounding box center [224, 78] width 7 height 7
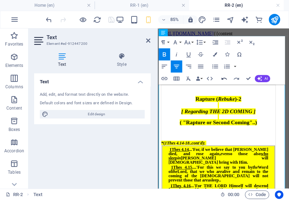
click at [225, 79] on icon "button" at bounding box center [224, 78] width 7 height 7
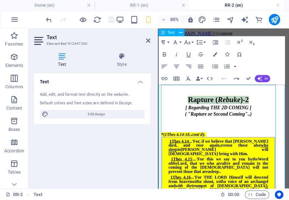
drag, startPoint x: 260, startPoint y: 121, endPoint x: 193, endPoint y: 122, distance: 66.5
click at [193, 117] on span "Rapture ( Rebuke )-2" at bounding box center [229, 112] width 72 height 9
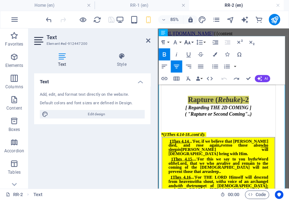
click at [190, 43] on icon "button" at bounding box center [187, 42] width 7 height 7
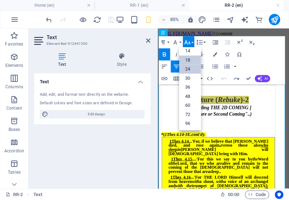
scroll to position [57, 0]
click at [189, 59] on link "18" at bounding box center [190, 60] width 22 height 9
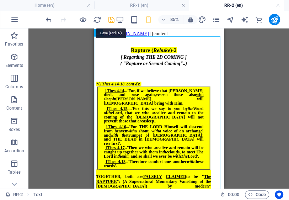
click at [111, 19] on icon "save" at bounding box center [111, 20] width 8 height 8
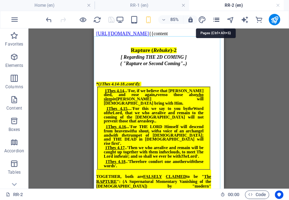
click at [217, 18] on icon "pages" at bounding box center [216, 20] width 8 height 8
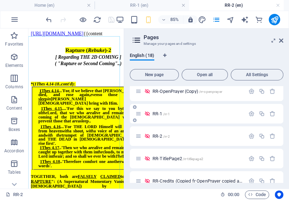
scroll to position [250, 0]
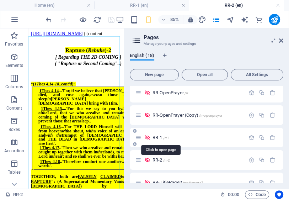
click at [158, 138] on span "RR-1 /rr-1" at bounding box center [161, 137] width 17 height 5
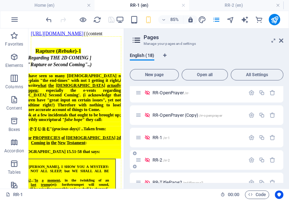
click at [158, 159] on span "RR-2 /rr-2" at bounding box center [161, 159] width 17 height 5
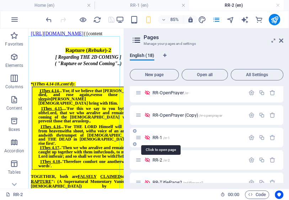
click at [156, 138] on span "RR-1 /rr-1" at bounding box center [161, 137] width 17 height 5
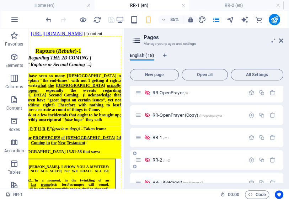
click at [157, 160] on span "RR-2 /rr-2" at bounding box center [161, 159] width 17 height 5
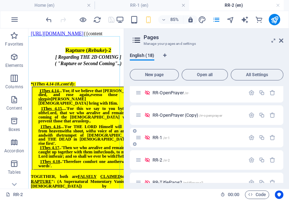
click at [159, 137] on span "RR-1 /rr-1" at bounding box center [161, 137] width 17 height 5
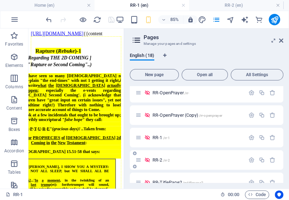
click at [159, 159] on span "RR-2 /rr-2" at bounding box center [161, 159] width 17 height 5
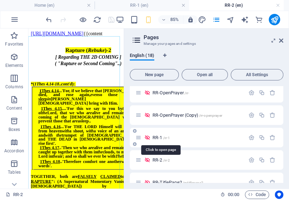
click at [159, 137] on span "RR-1 /rr-1" at bounding box center [161, 137] width 17 height 5
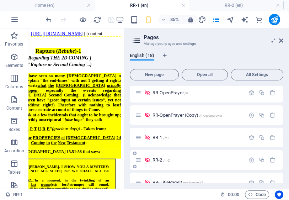
click at [159, 161] on span "RR-2 /rr-2" at bounding box center [161, 159] width 17 height 5
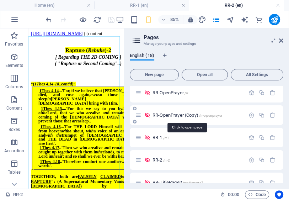
click at [163, 114] on span "RR-OpenPrayer (Copy) /rr-openprayer" at bounding box center [188, 114] width 70 height 5
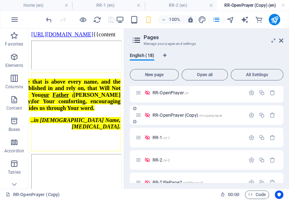
scroll to position [0, 0]
click at [169, 20] on h6 "100%" at bounding box center [174, 19] width 11 height 9
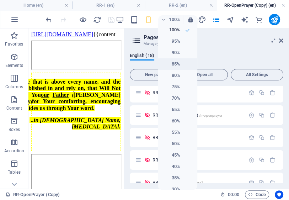
click at [173, 64] on h6 "85%" at bounding box center [171, 64] width 18 height 9
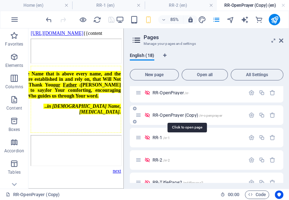
click at [173, 113] on span "RR-OpenPrayer (Copy) /rr-openprayer" at bounding box center [188, 114] width 70 height 5
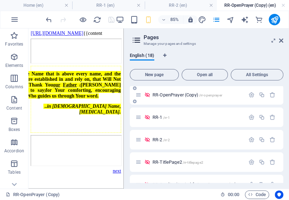
scroll to position [278, 0]
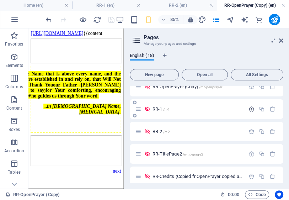
click at [250, 109] on icon "button" at bounding box center [252, 109] width 6 height 6
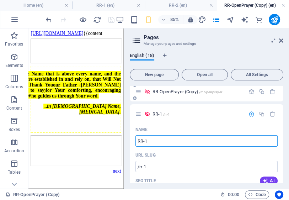
scroll to position [250, 0]
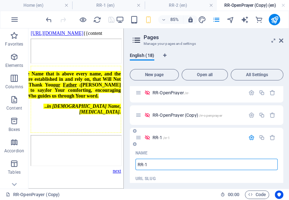
click at [250, 138] on icon "button" at bounding box center [252, 137] width 6 height 6
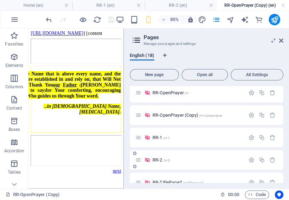
click at [249, 159] on icon "button" at bounding box center [252, 160] width 6 height 6
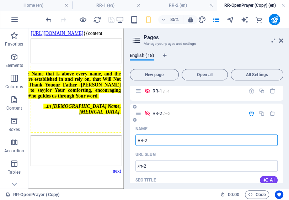
scroll to position [259, 0]
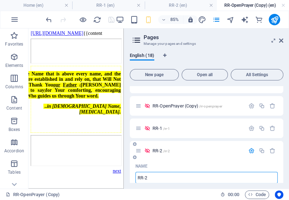
click at [250, 150] on icon "button" at bounding box center [252, 151] width 6 height 6
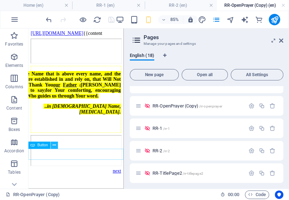
click at [54, 145] on icon at bounding box center [54, 145] width 3 height 6
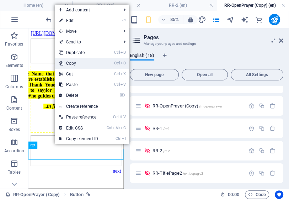
click at [73, 62] on link "Ctrl C Copy" at bounding box center [79, 63] width 48 height 11
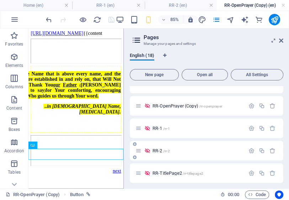
click at [157, 150] on span "RR-2 /rr-2" at bounding box center [161, 150] width 17 height 5
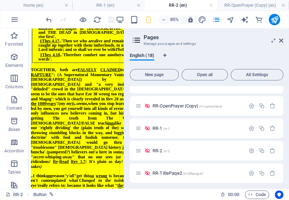
scroll to position [158, 0]
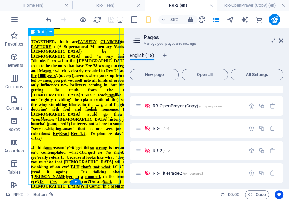
click at [125, 200] on div "Rapture ( Rebuke )-2 [ Regarding THE 2D COMING ] ( "Rapture or Second Coming"..…" at bounding box center [84, 65] width 106 height 372
click at [76, 181] on div "+" at bounding box center [76, 181] width 12 height 5
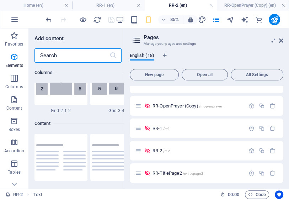
scroll to position [1244, 0]
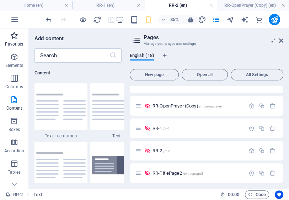
click at [0, 0] on icon "button" at bounding box center [0, 0] width 0 height 0
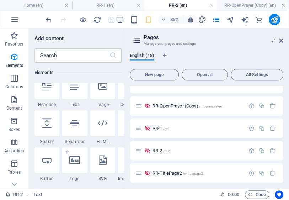
scroll to position [114, 0]
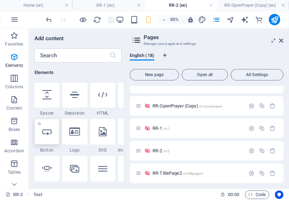
click at [47, 139] on div at bounding box center [47, 132] width 25 height 26
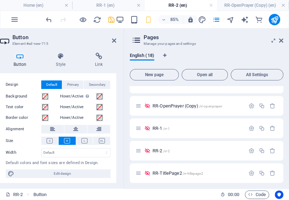
scroll to position [16, 0]
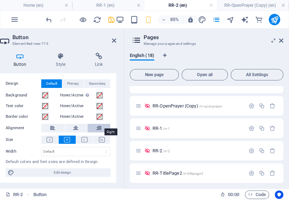
click at [99, 124] on icon at bounding box center [98, 128] width 5 height 9
click at [99, 57] on icon at bounding box center [98, 56] width 35 height 7
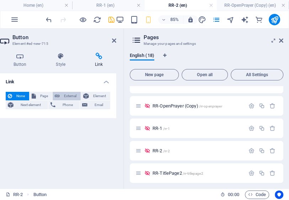
click at [73, 96] on span "External" at bounding box center [70, 96] width 17 height 9
select select "blank"
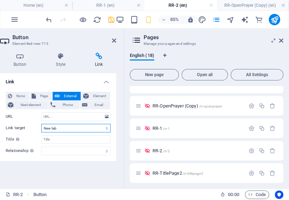
click at [105, 127] on select "New tab Same tab Overlay" at bounding box center [75, 128] width 69 height 9
select select
click at [41, 124] on select "New tab Same tab Overlay" at bounding box center [75, 128] width 69 height 9
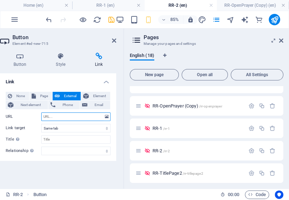
click at [75, 119] on input "URL" at bounding box center [75, 116] width 69 height 9
paste input "http://www.rapturerebuke.endtimesequence.com/RR-3"
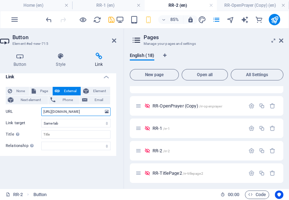
scroll to position [13, 0]
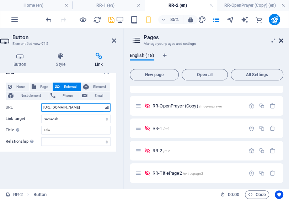
type input "http://www.rapturerebuke.endtimesequence.com/RR-3"
click at [280, 42] on icon at bounding box center [281, 41] width 4 height 6
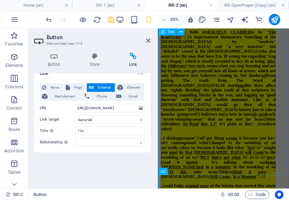
scroll to position [0, 0]
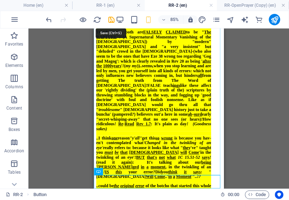
drag, startPoint x: 111, startPoint y: 19, endPoint x: 111, endPoint y: 23, distance: 4.3
click at [111, 20] on icon "save" at bounding box center [111, 20] width 8 height 8
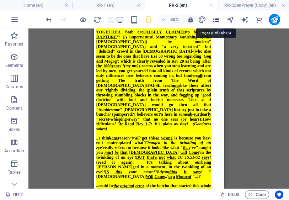
click at [216, 20] on icon "pages" at bounding box center [216, 20] width 8 height 8
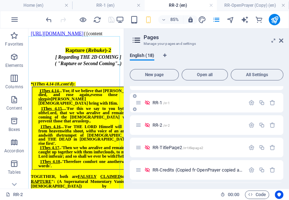
click at [158, 104] on span "RR-1 /rr-1" at bounding box center [161, 102] width 17 height 5
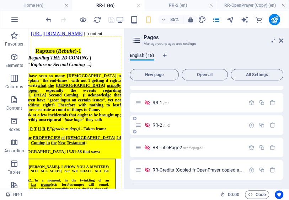
click at [159, 125] on span "RR-2 /rr-2" at bounding box center [161, 124] width 17 height 5
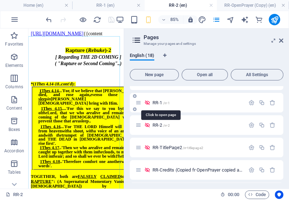
click at [157, 103] on span "RR-1 /rr-1" at bounding box center [161, 102] width 17 height 5
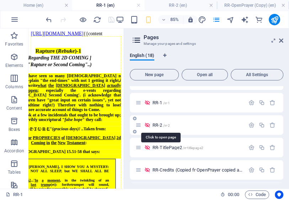
click at [160, 125] on span "RR-2 /rr-2" at bounding box center [161, 124] width 17 height 5
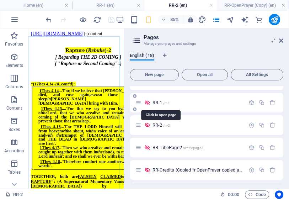
click at [159, 102] on span "RR-1 /rr-1" at bounding box center [161, 102] width 17 height 5
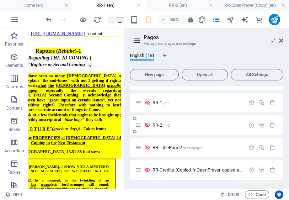
click at [157, 123] on span "RR-2 /rr-2" at bounding box center [161, 124] width 17 height 5
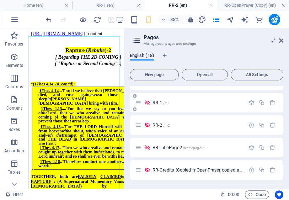
click at [159, 101] on span "RR-1 /rr-1" at bounding box center [161, 102] width 17 height 5
